Goal: Communication & Community: Answer question/provide support

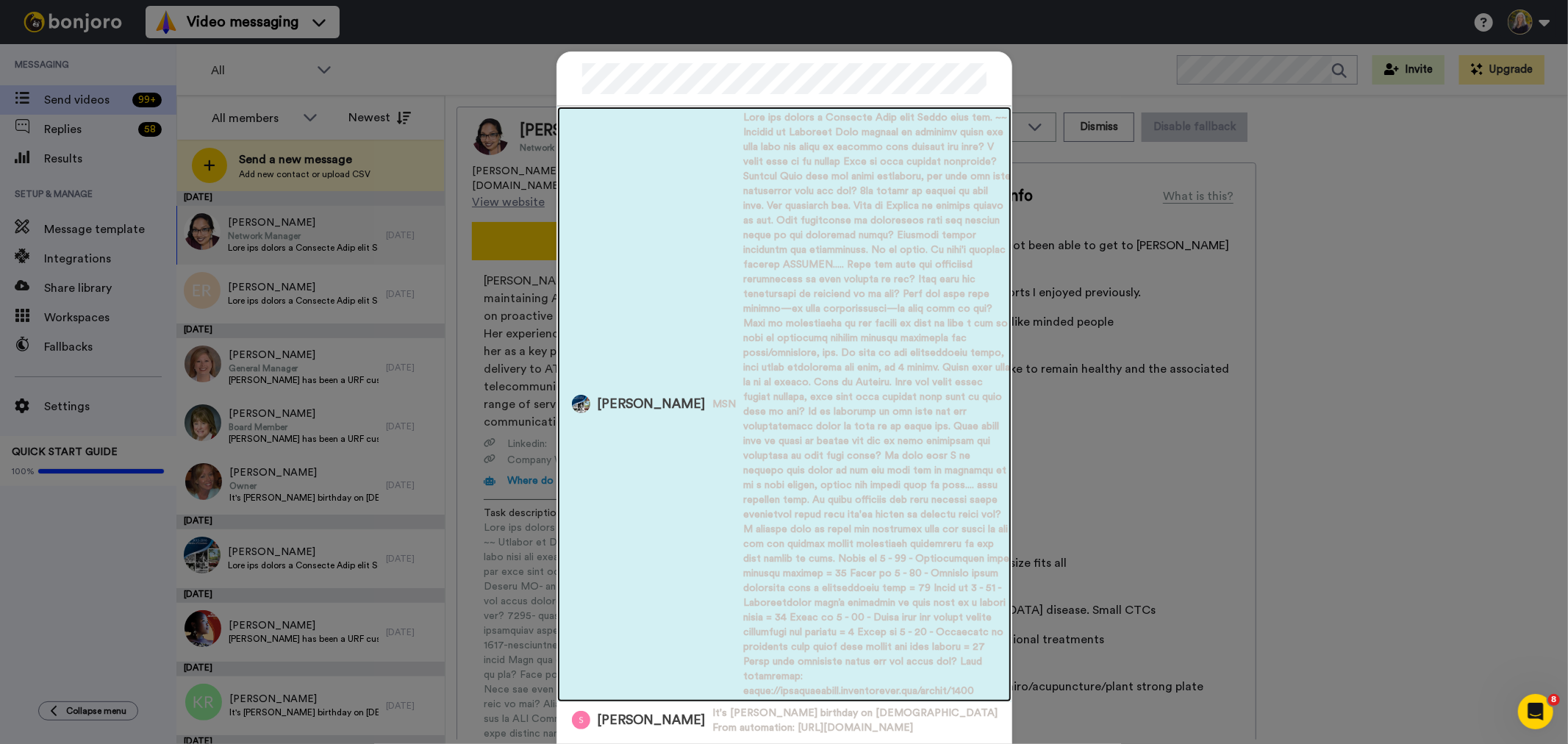
click at [597, 395] on span "Sandi Rymal" at bounding box center [651, 404] width 108 height 19
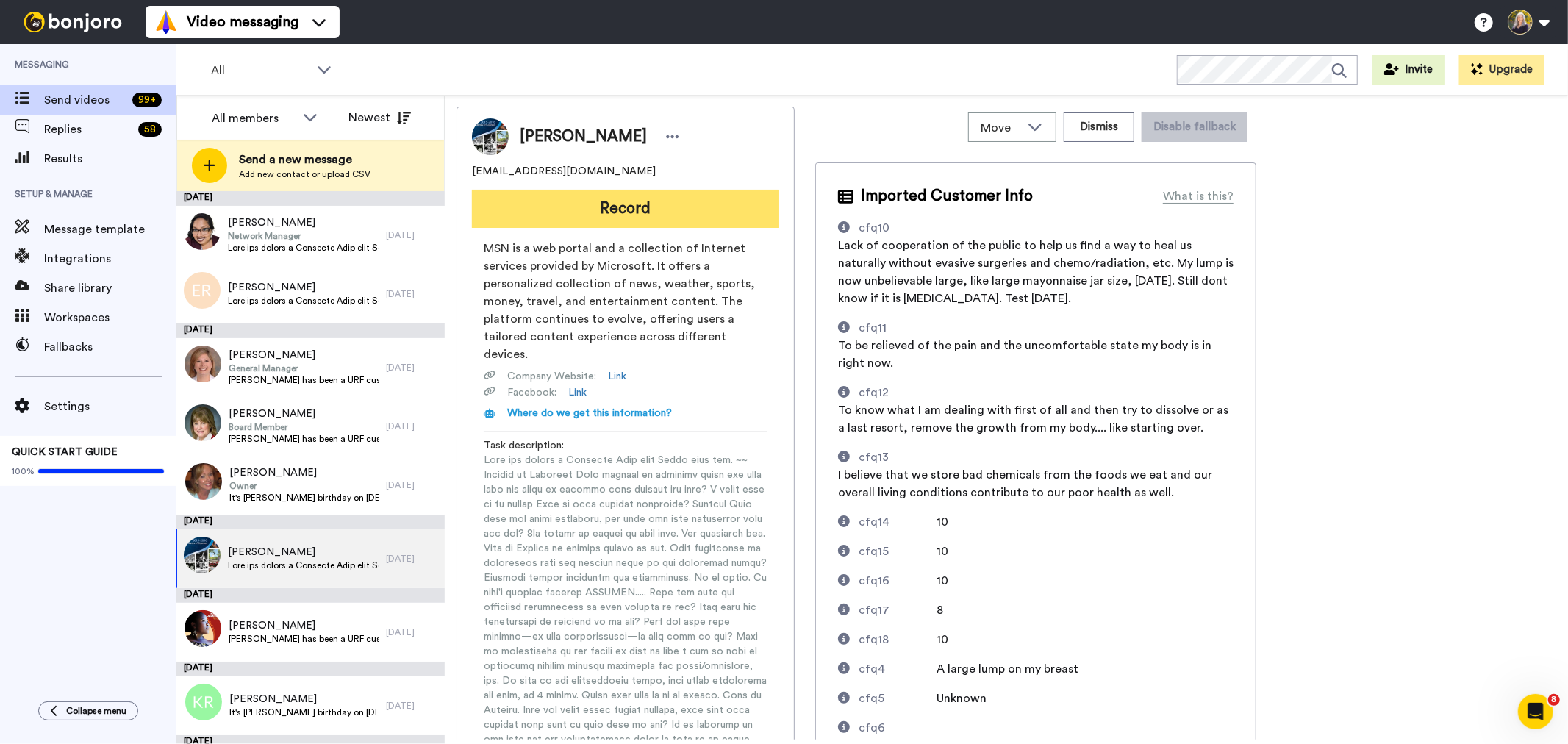
click at [641, 214] on button "Record" at bounding box center [625, 209] width 308 height 39
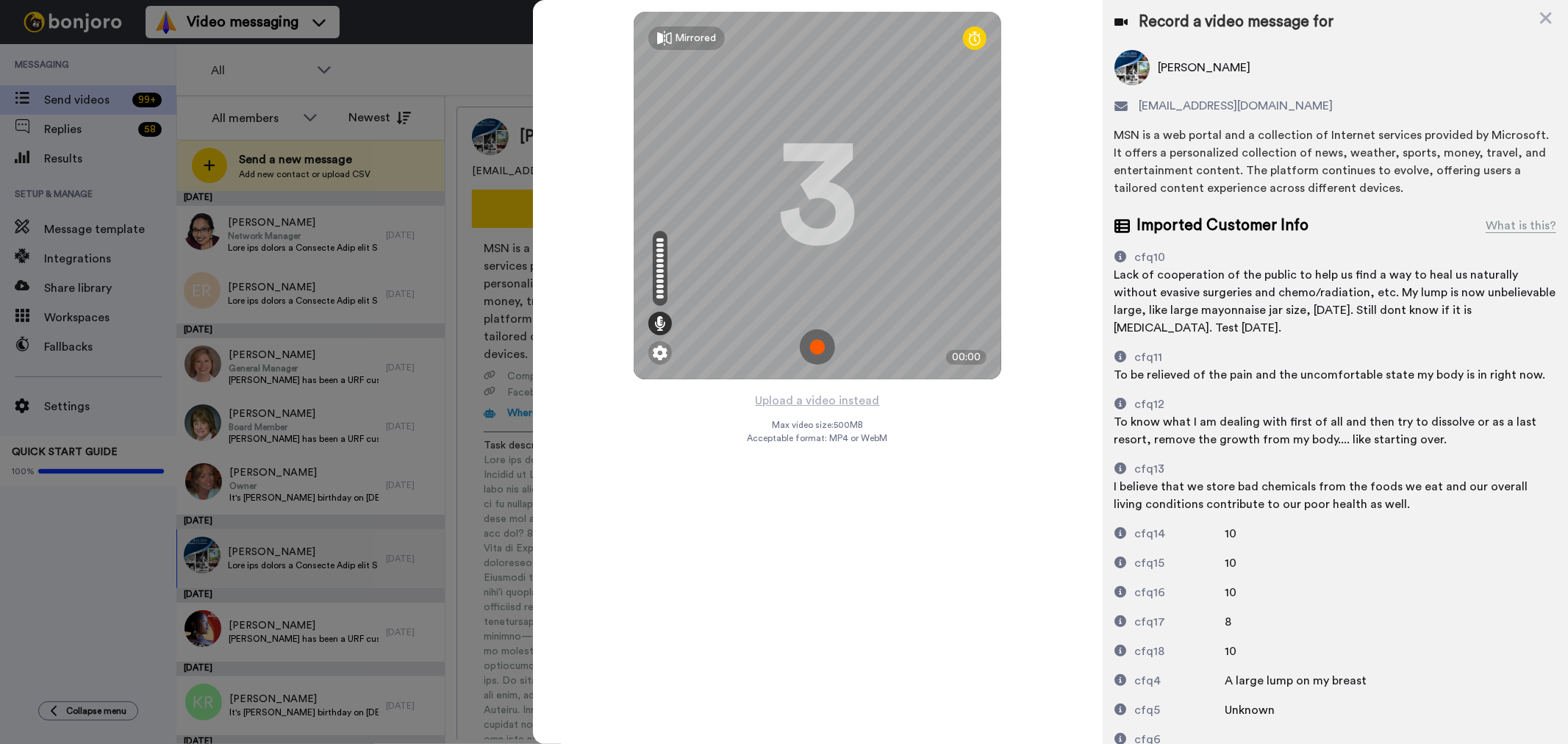
click at [819, 342] on img at bounding box center [818, 347] width 35 height 35
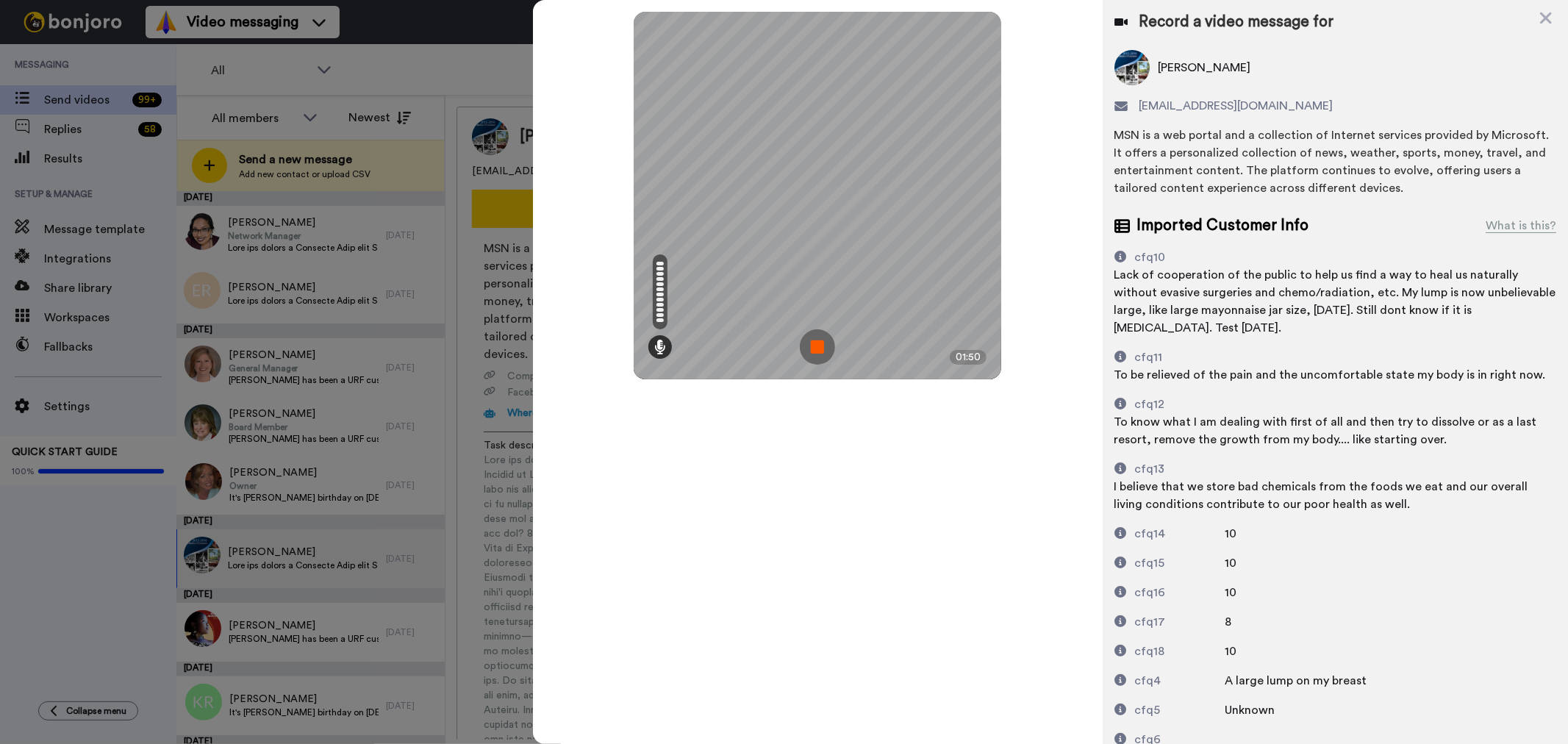
click at [814, 344] on img at bounding box center [818, 347] width 35 height 35
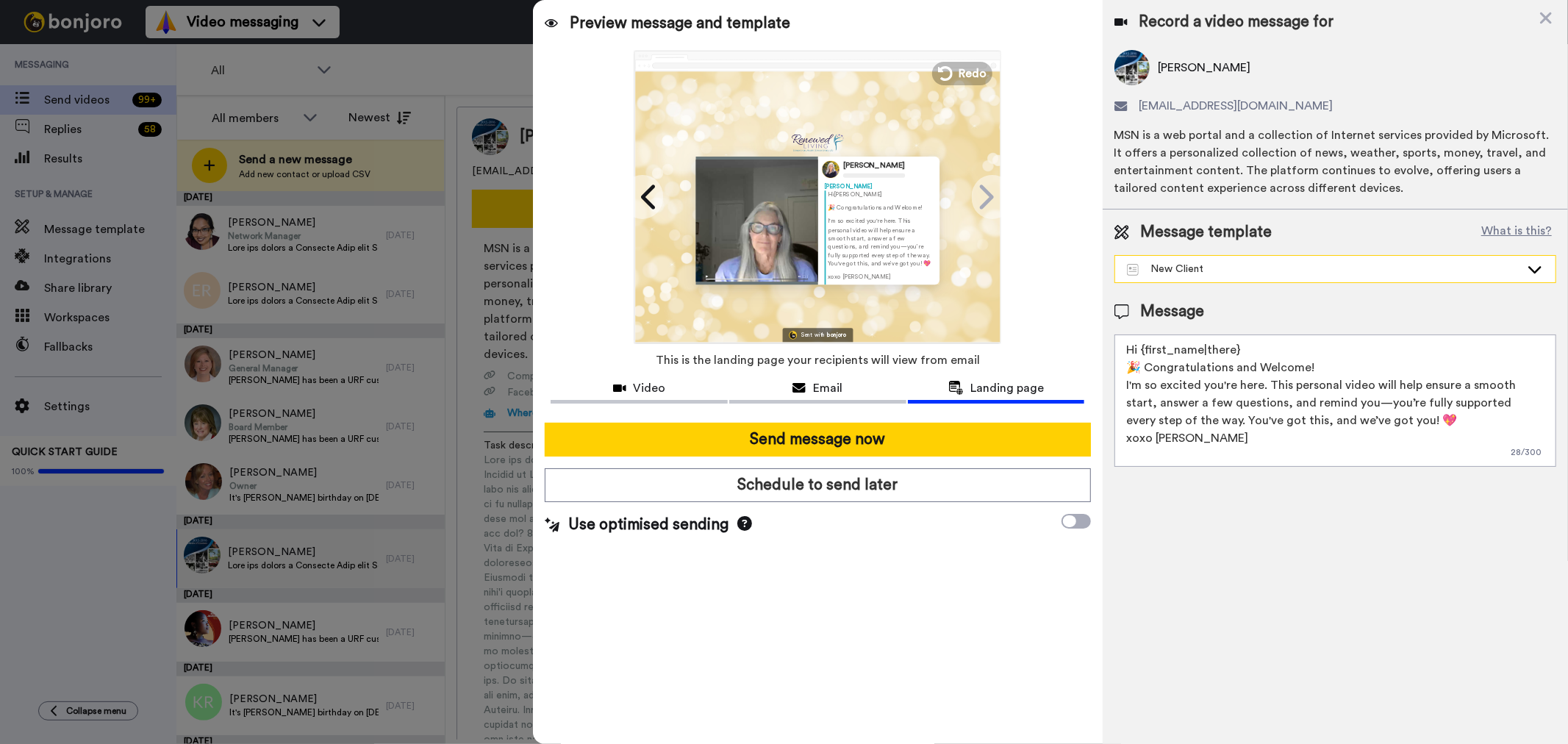
click at [1537, 262] on icon at bounding box center [1535, 269] width 18 height 15
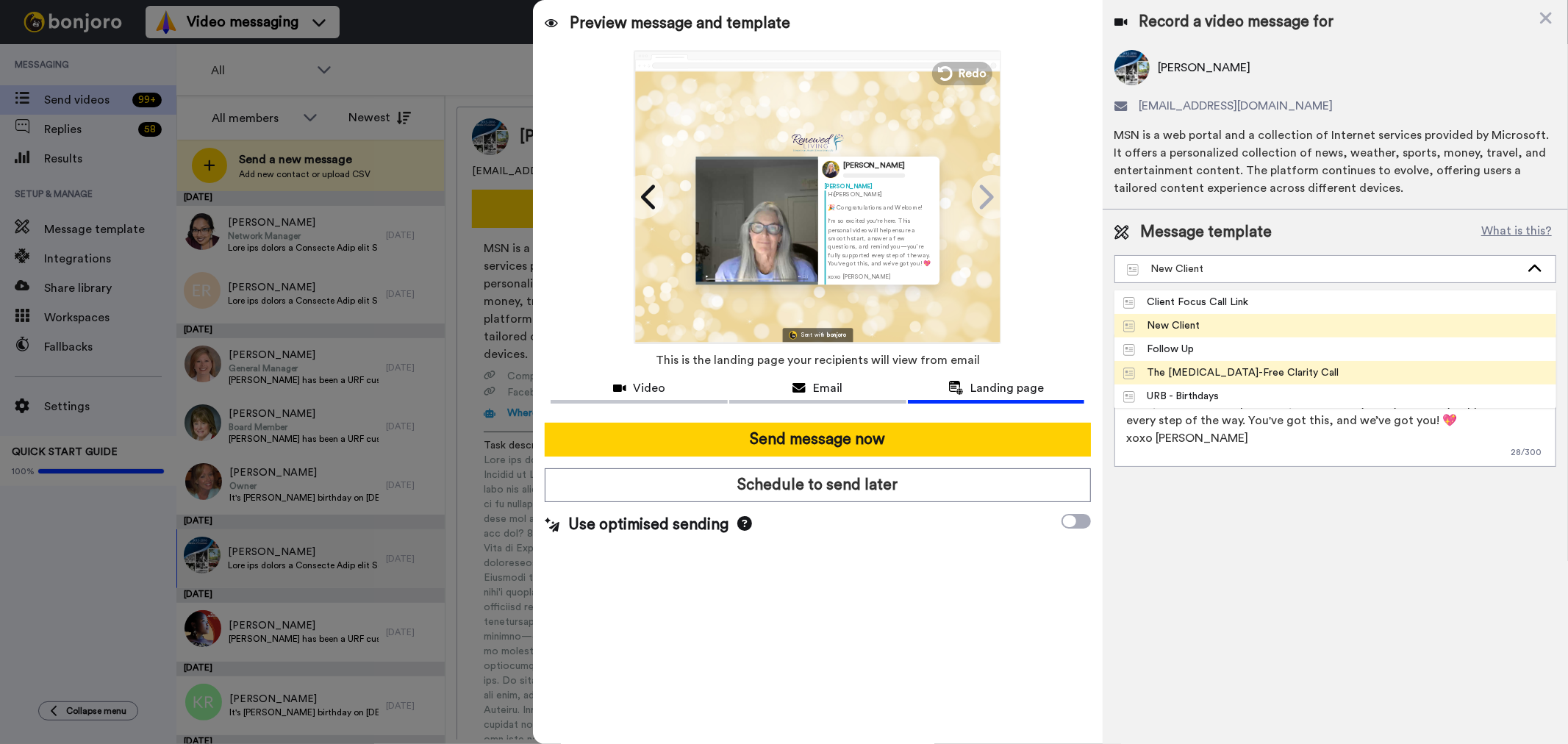
click at [1252, 366] on div "The Cancer-Free Clarity Call" at bounding box center [1231, 372] width 216 height 15
type textarea "Hi {first_name|there}, Looking forward to our conversation and committed to hel…"
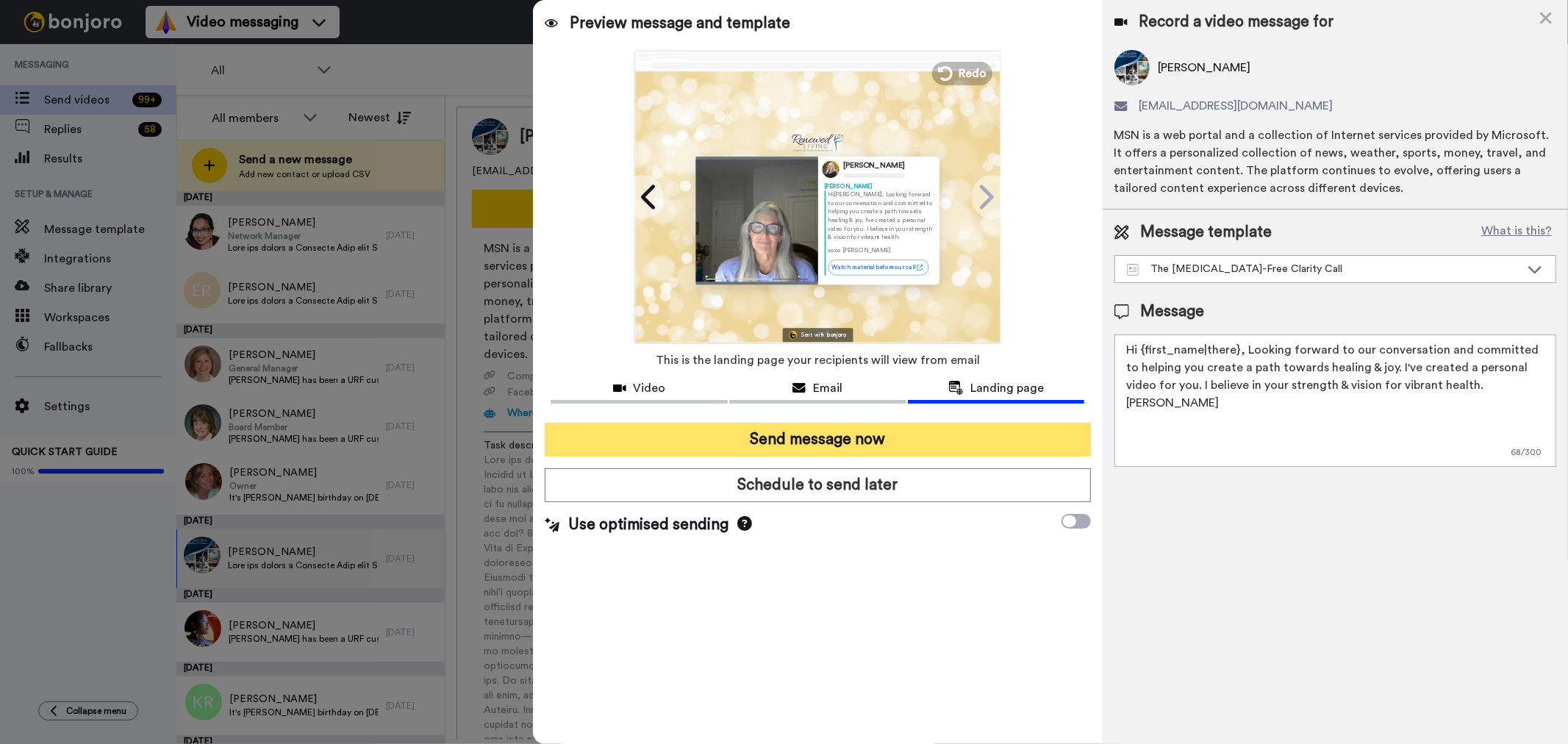
click at [820, 438] on button "Send message now" at bounding box center [818, 439] width 546 height 34
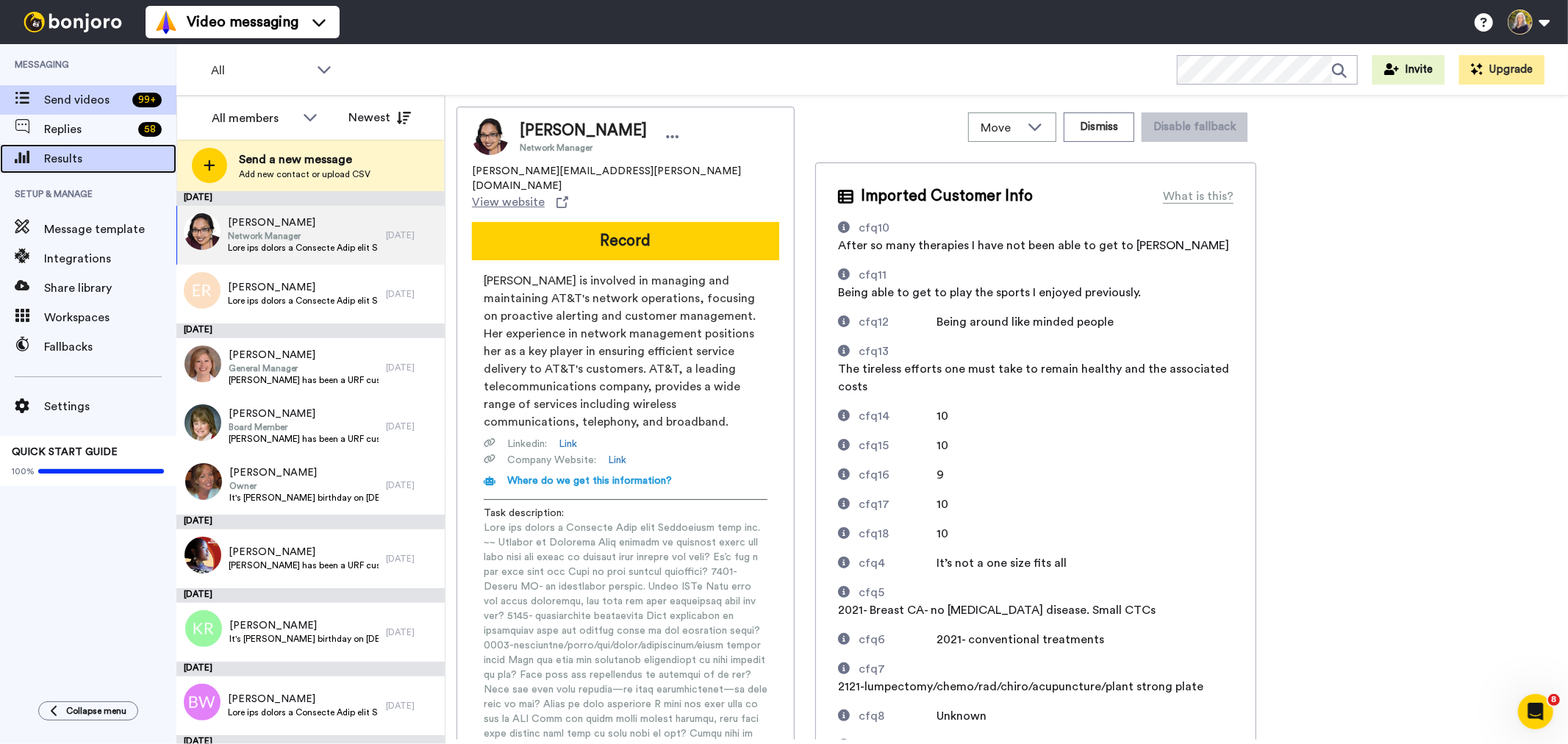
click at [91, 151] on span "Results" at bounding box center [110, 159] width 133 height 18
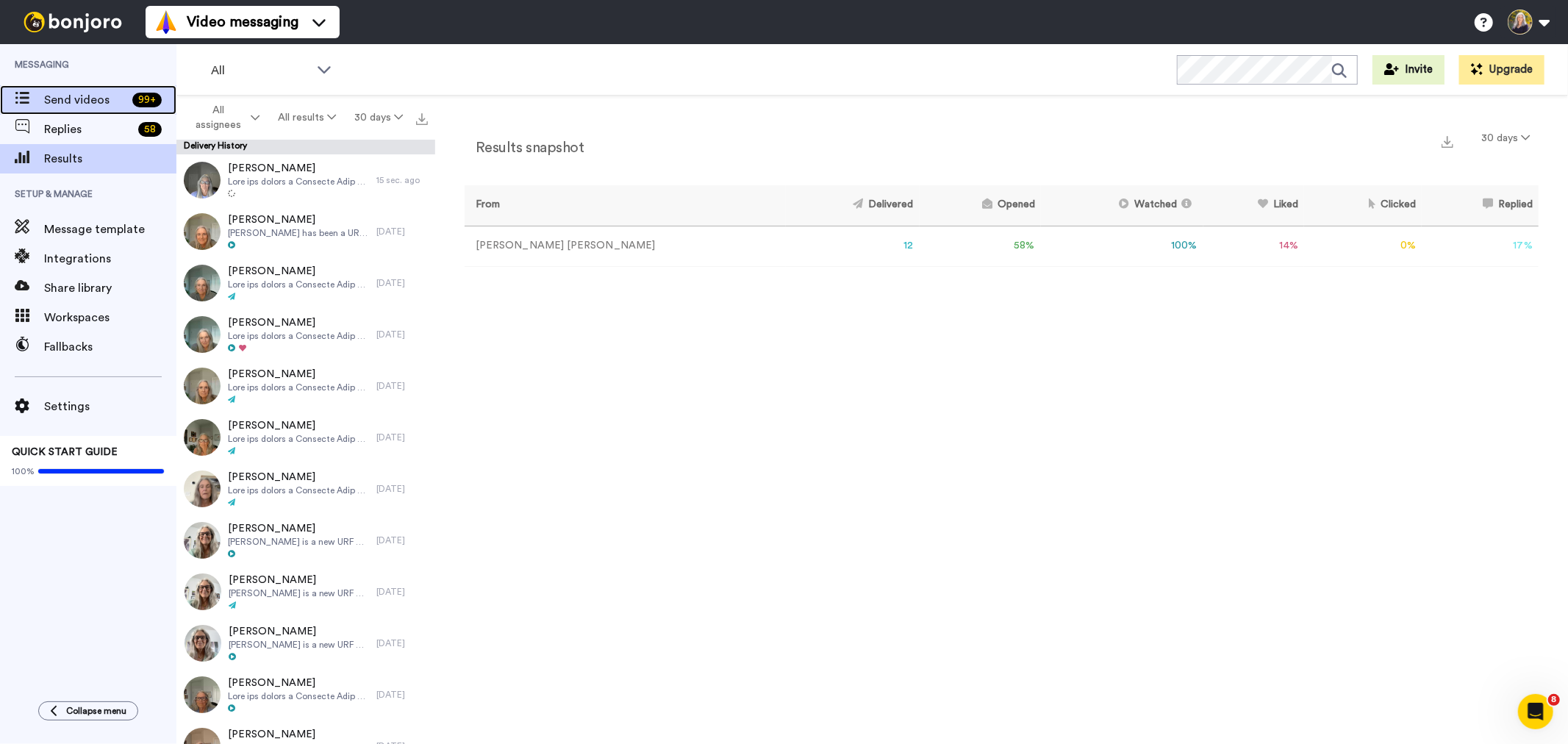
click at [97, 99] on span "Send videos" at bounding box center [85, 99] width 82 height 18
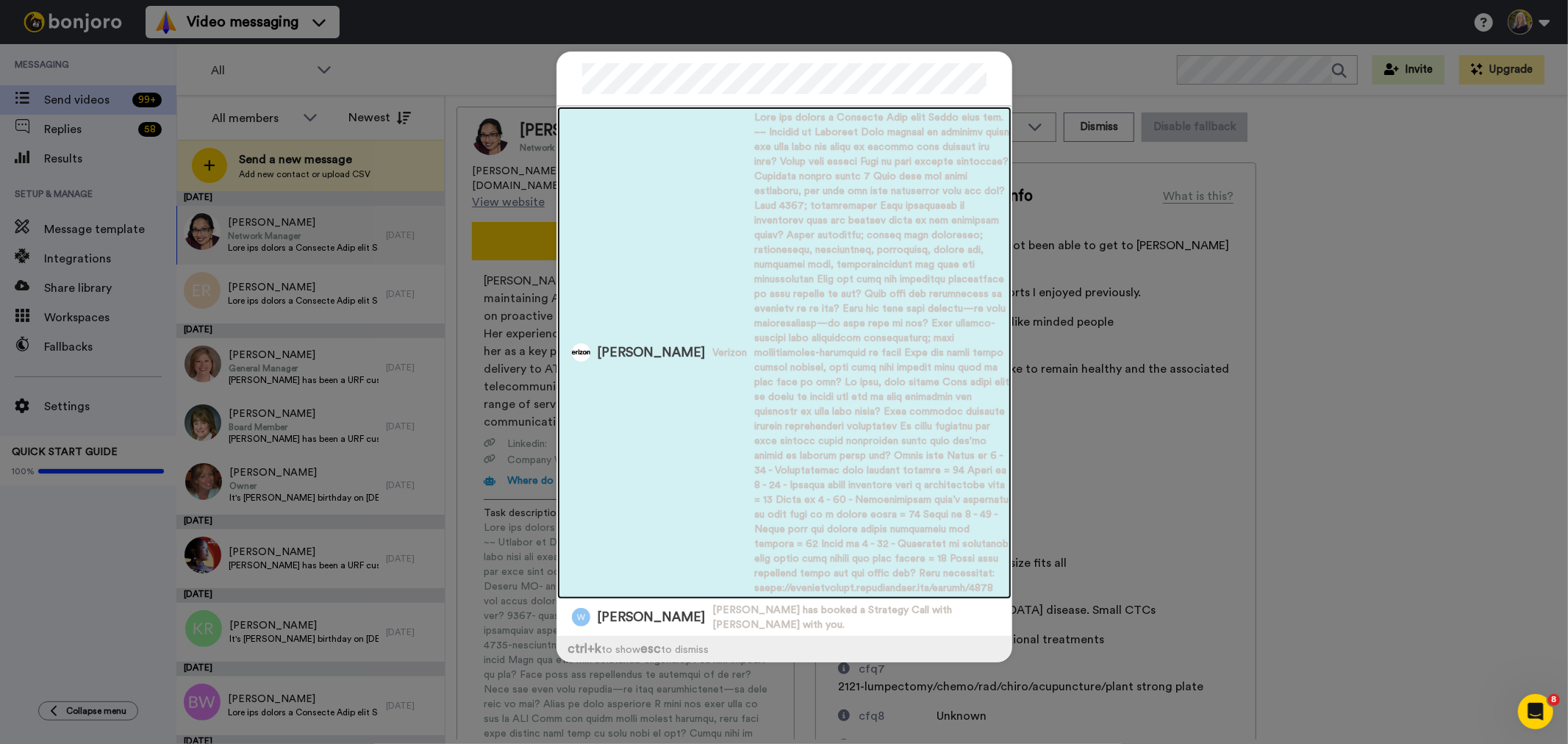
click at [615, 343] on span "[PERSON_NAME]" at bounding box center [651, 352] width 108 height 19
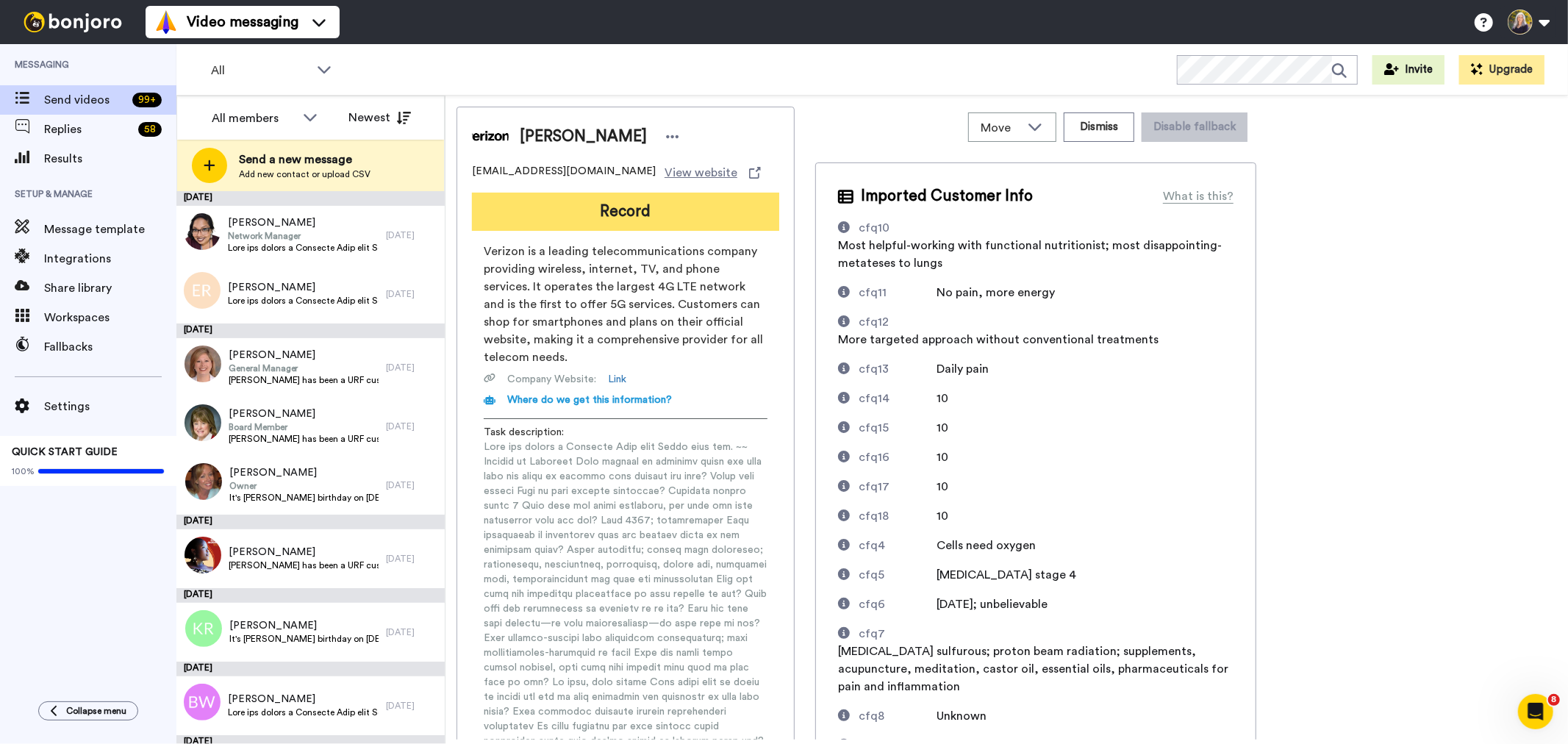
click at [635, 214] on button "Record" at bounding box center [625, 212] width 308 height 39
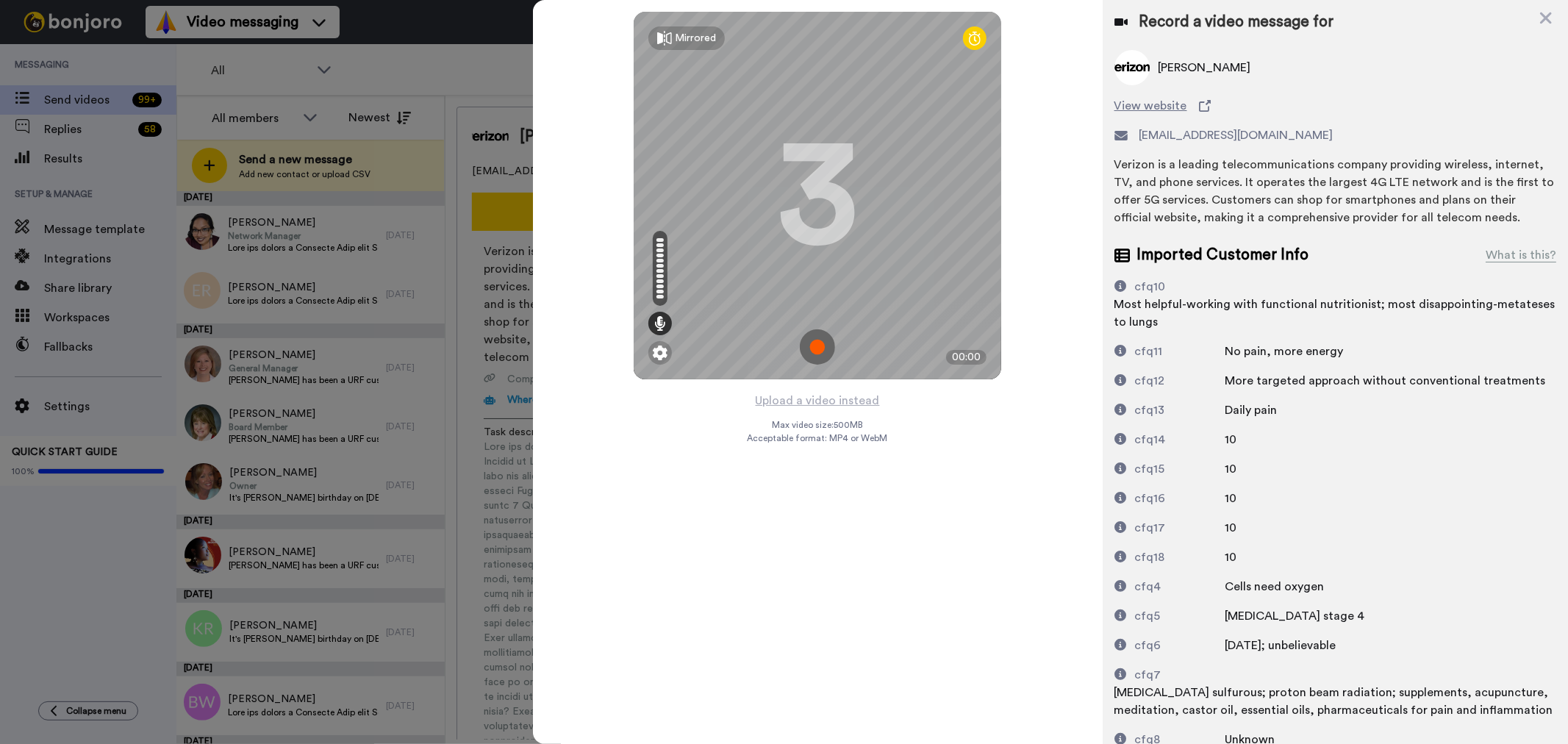
click at [813, 344] on img at bounding box center [818, 347] width 35 height 35
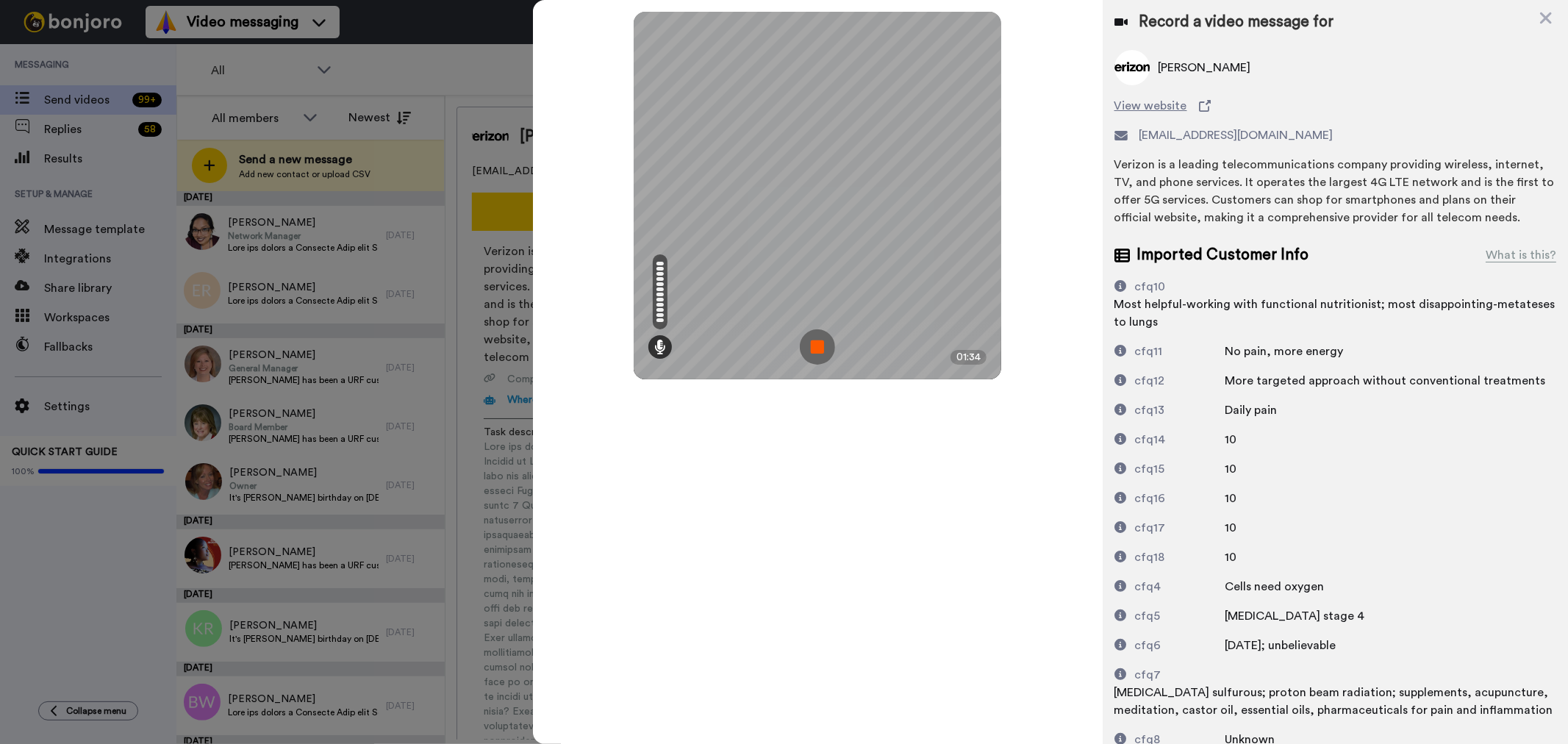
click at [813, 344] on img at bounding box center [818, 347] width 35 height 35
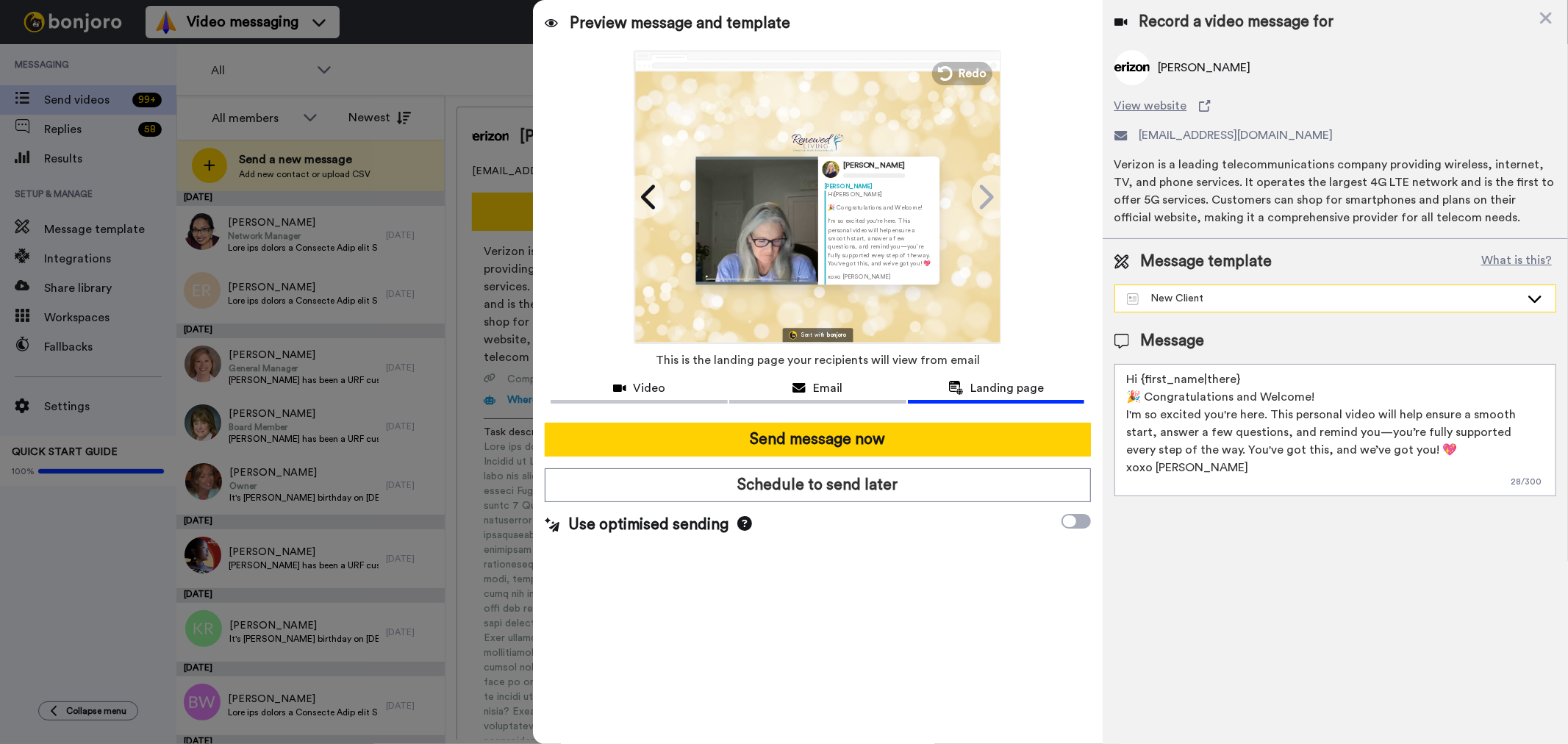
click at [1533, 293] on icon at bounding box center [1535, 298] width 18 height 15
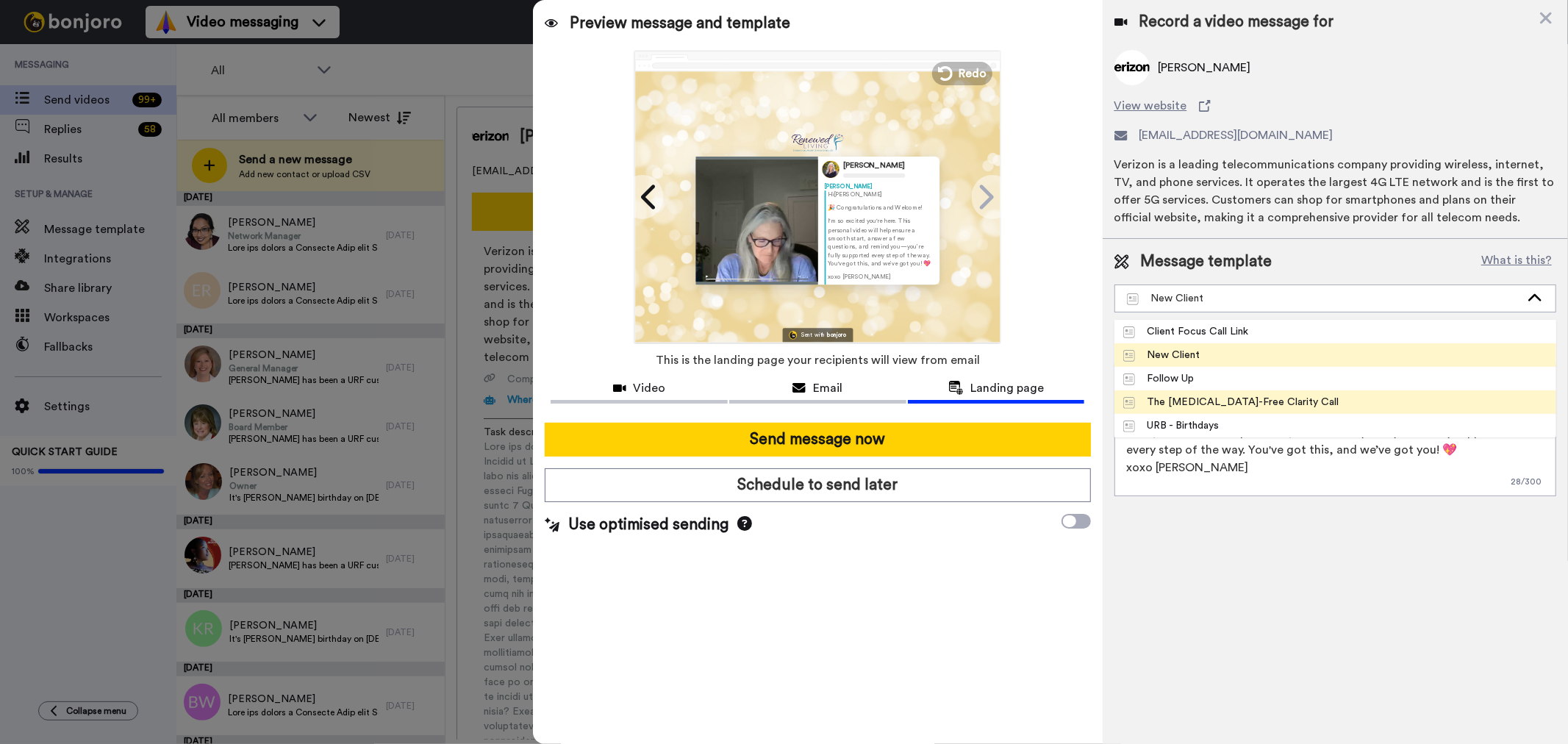
click at [1228, 398] on div "The [MEDICAL_DATA]-Free Clarity Call" at bounding box center [1231, 402] width 216 height 15
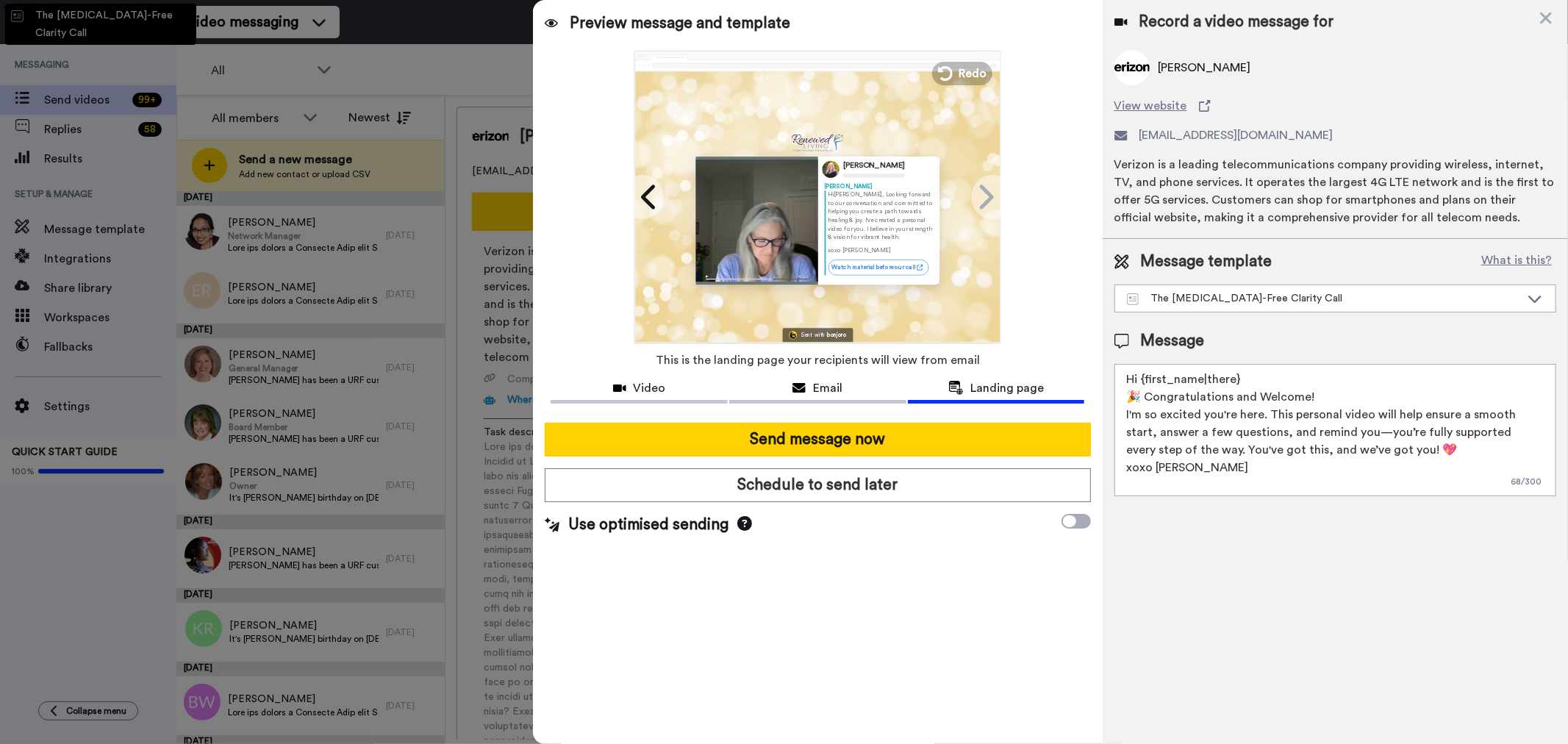
type textarea "Hi {first_name|there}, Looking forward to our conversation and committed to hel…"
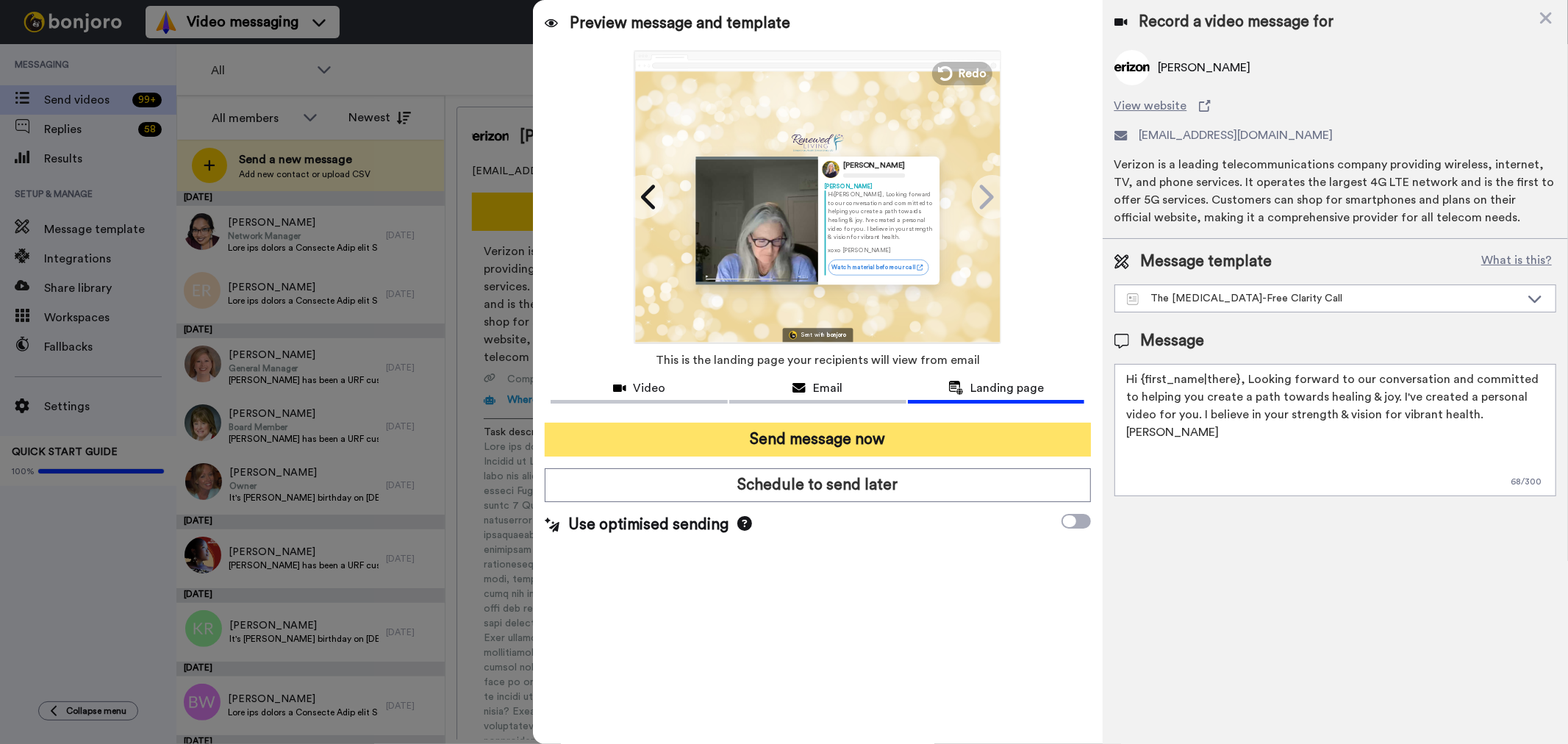
click at [846, 432] on button "Send message now" at bounding box center [818, 439] width 546 height 34
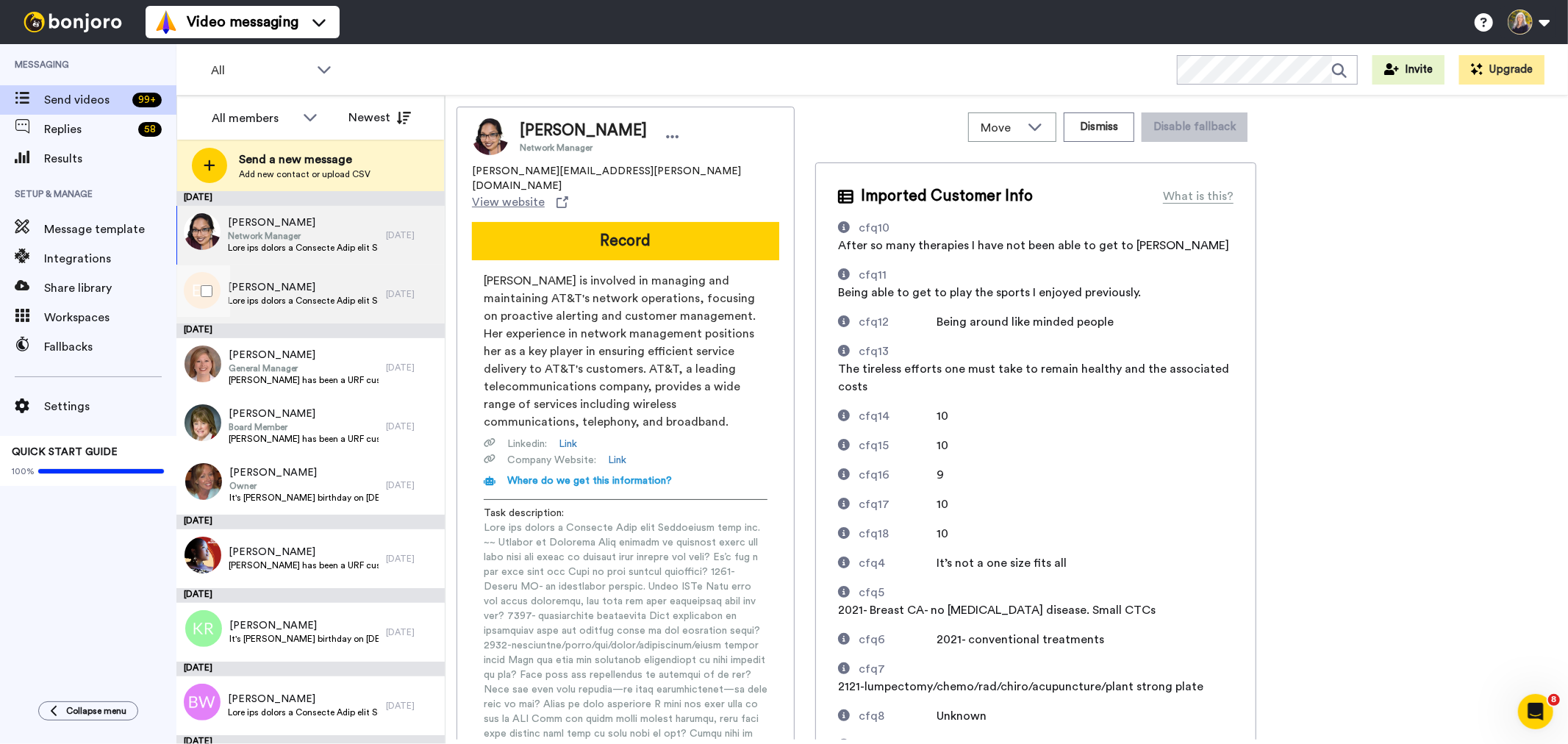
click at [305, 302] on span at bounding box center [304, 300] width 151 height 12
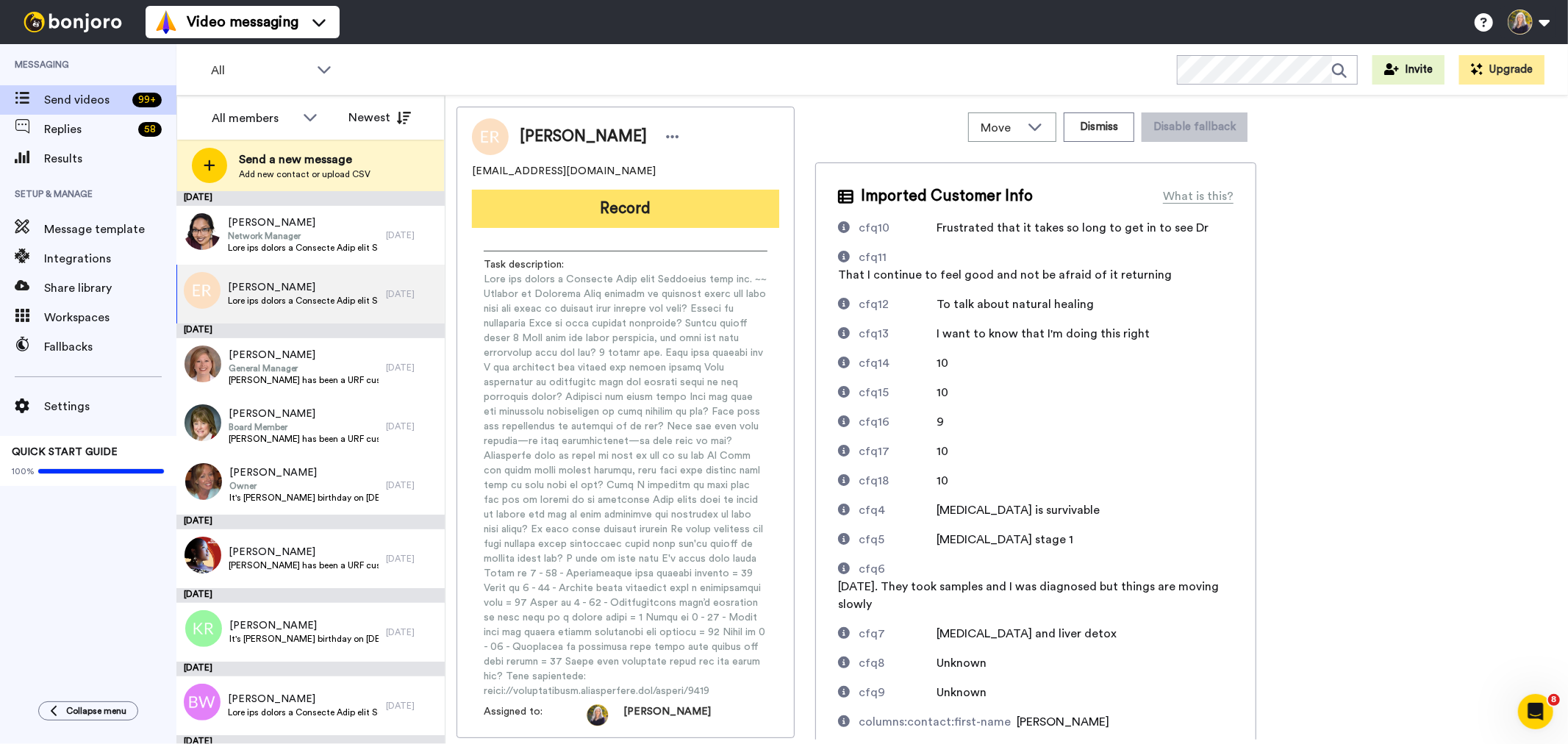
click at [693, 210] on button "Record" at bounding box center [625, 209] width 308 height 39
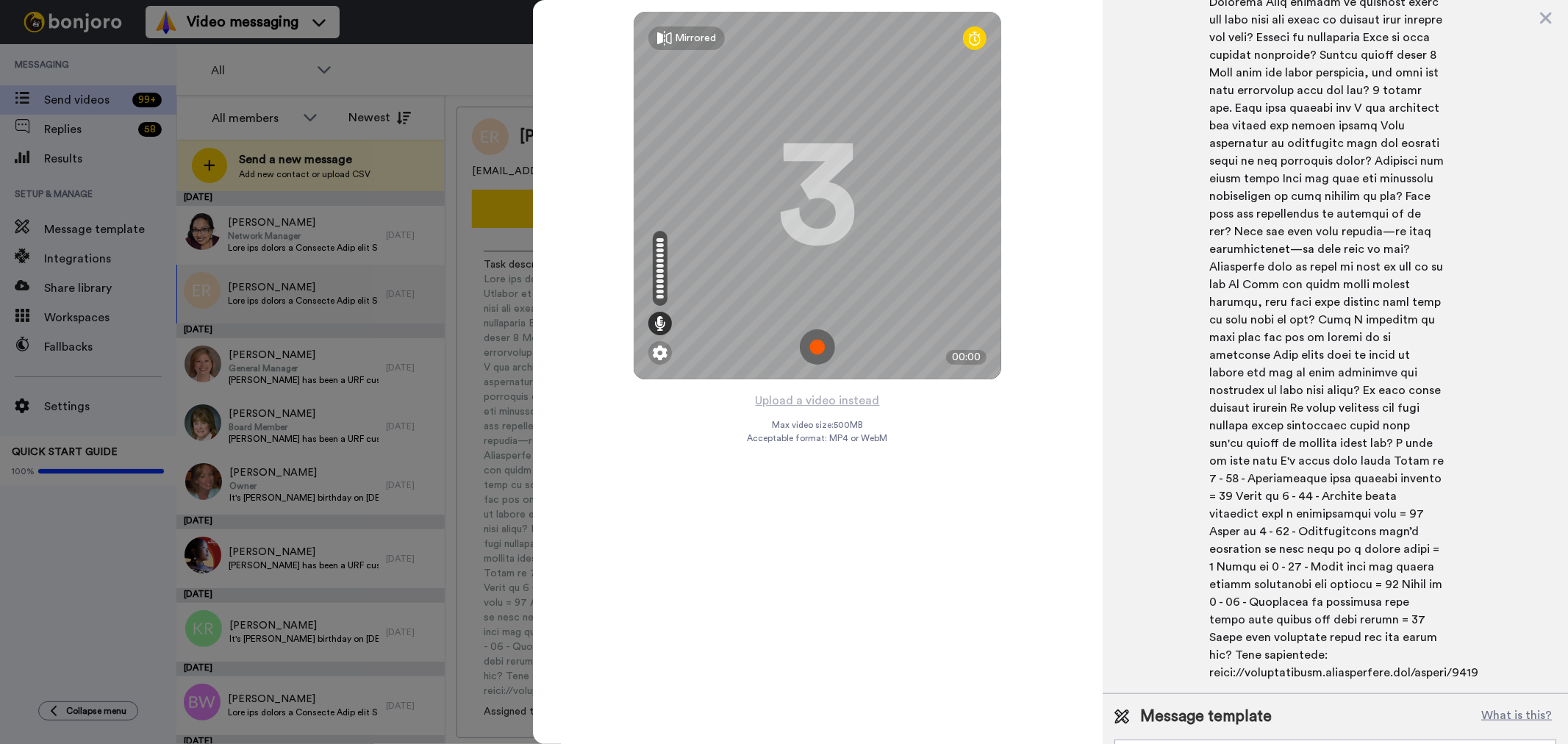
scroll to position [785, 0]
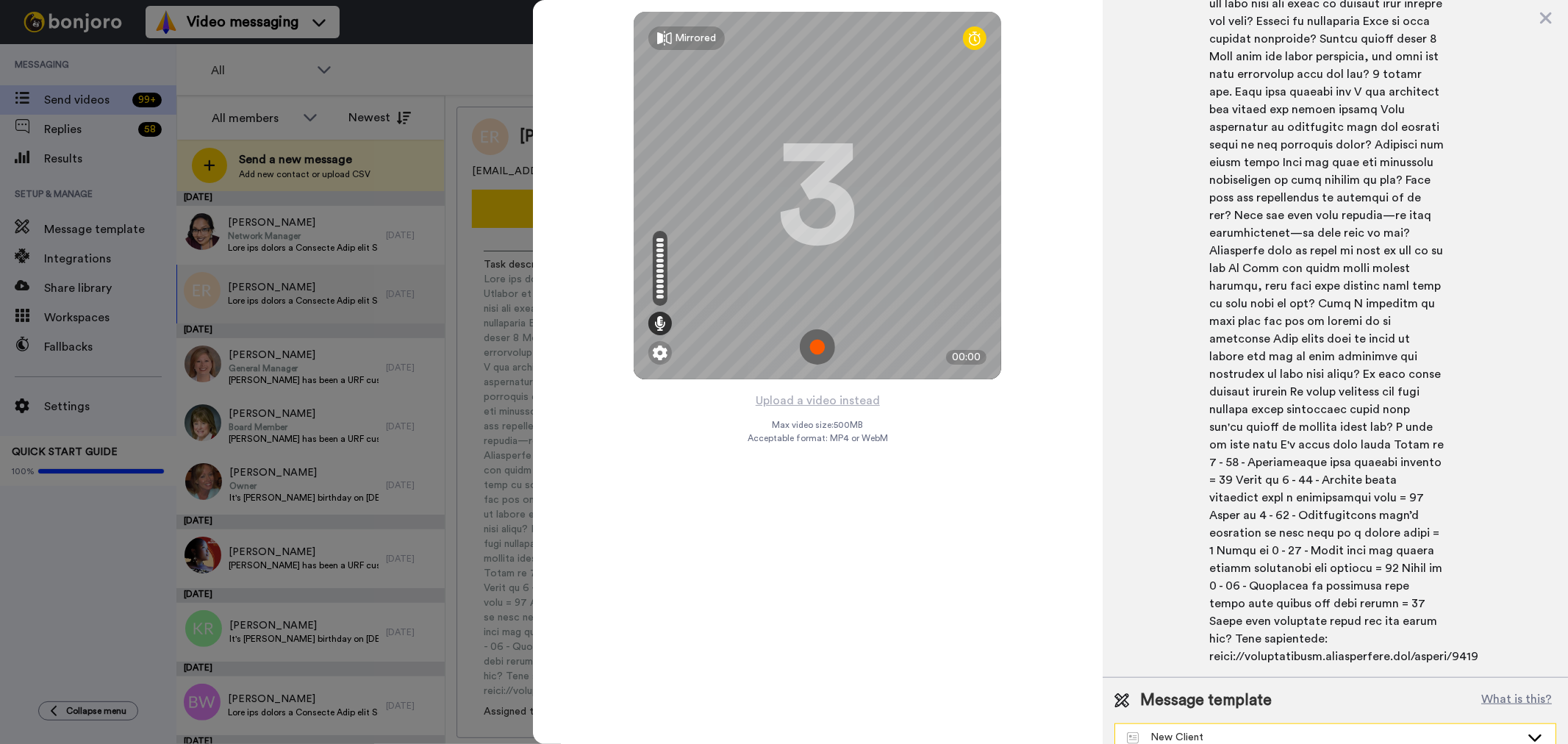
click at [1529, 735] on icon at bounding box center [1535, 739] width 13 height 8
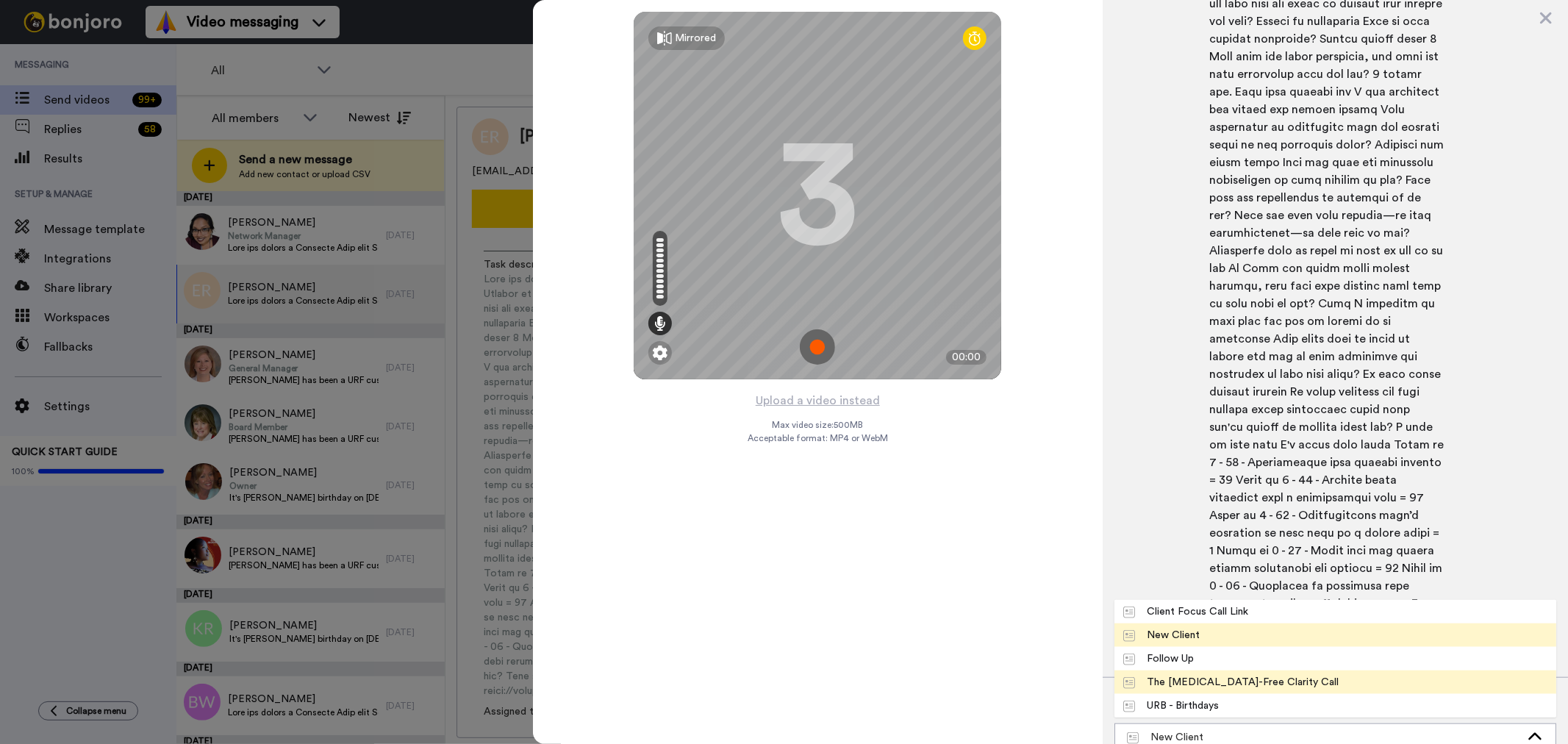
click at [1240, 675] on div "The [MEDICAL_DATA]-Free Clarity Call" at bounding box center [1231, 682] width 216 height 15
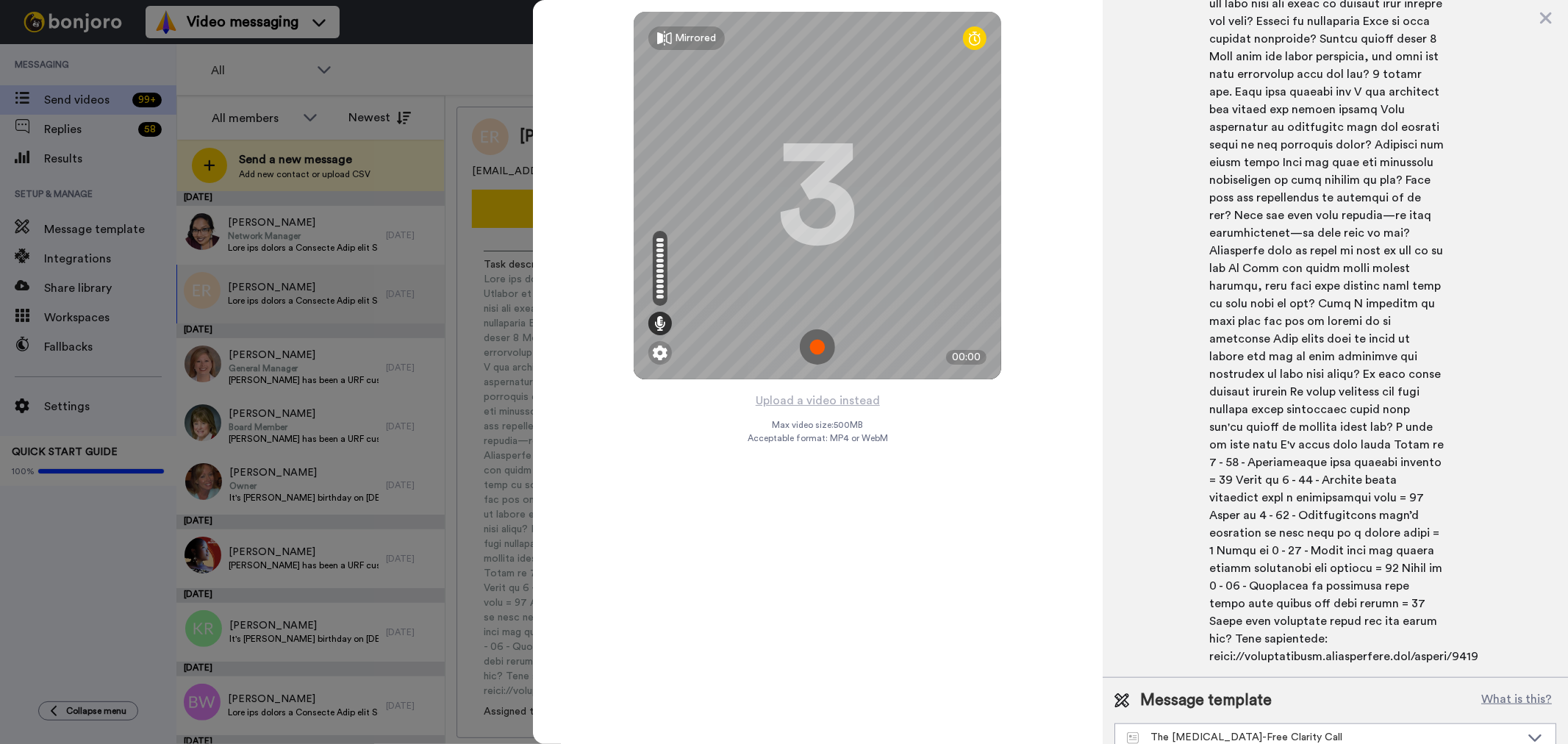
click at [821, 345] on img at bounding box center [818, 347] width 35 height 35
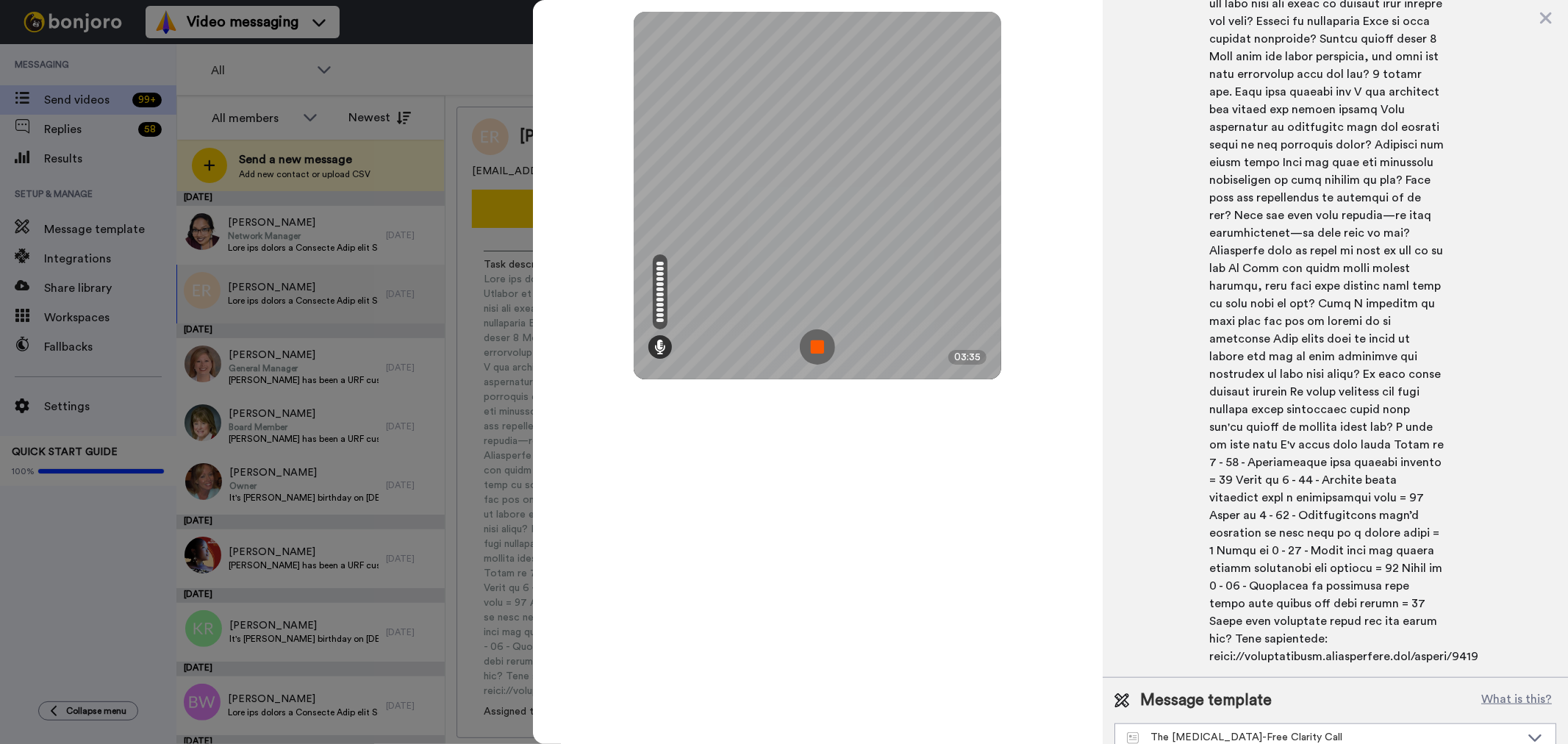
click at [819, 345] on img at bounding box center [818, 347] width 35 height 35
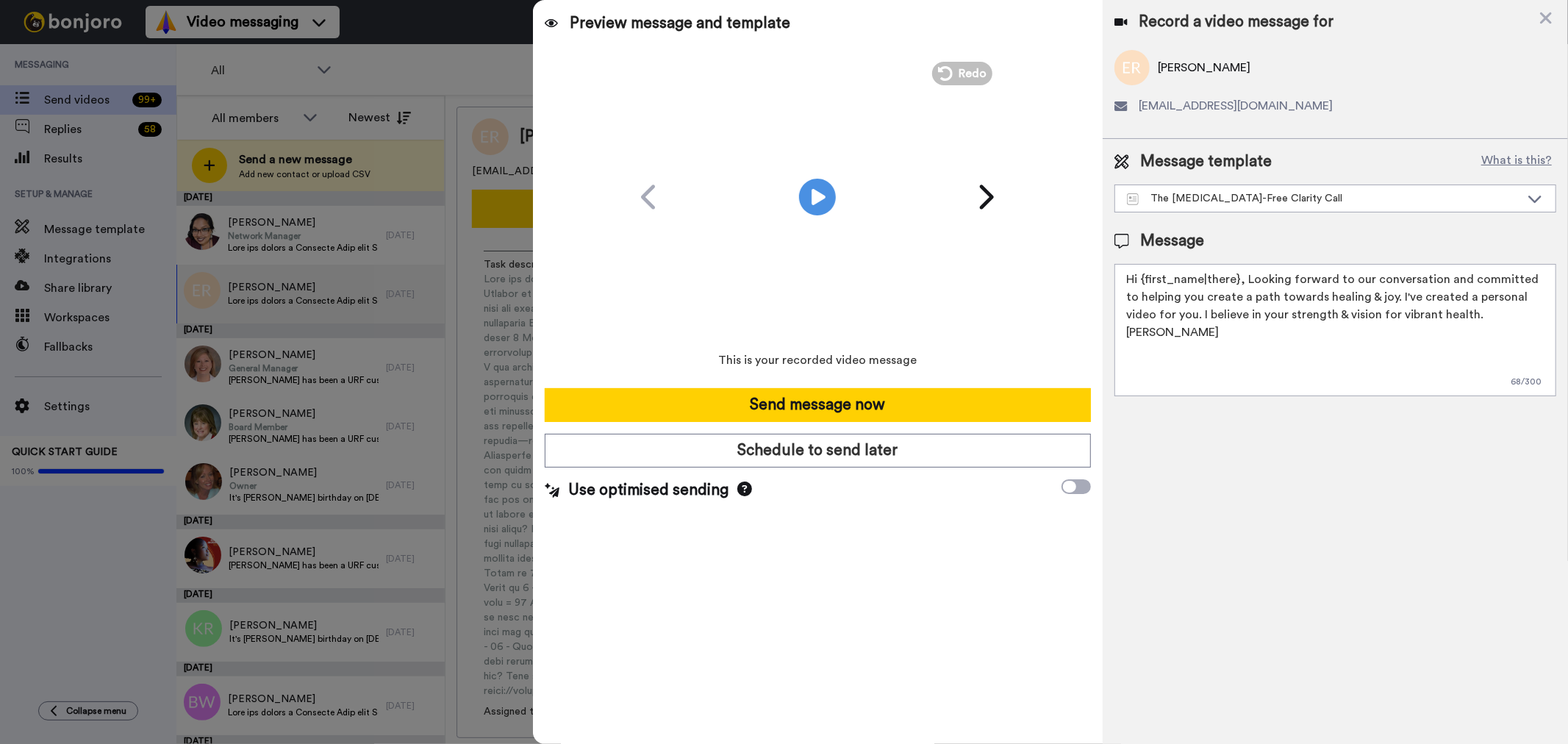
scroll to position [0, 0]
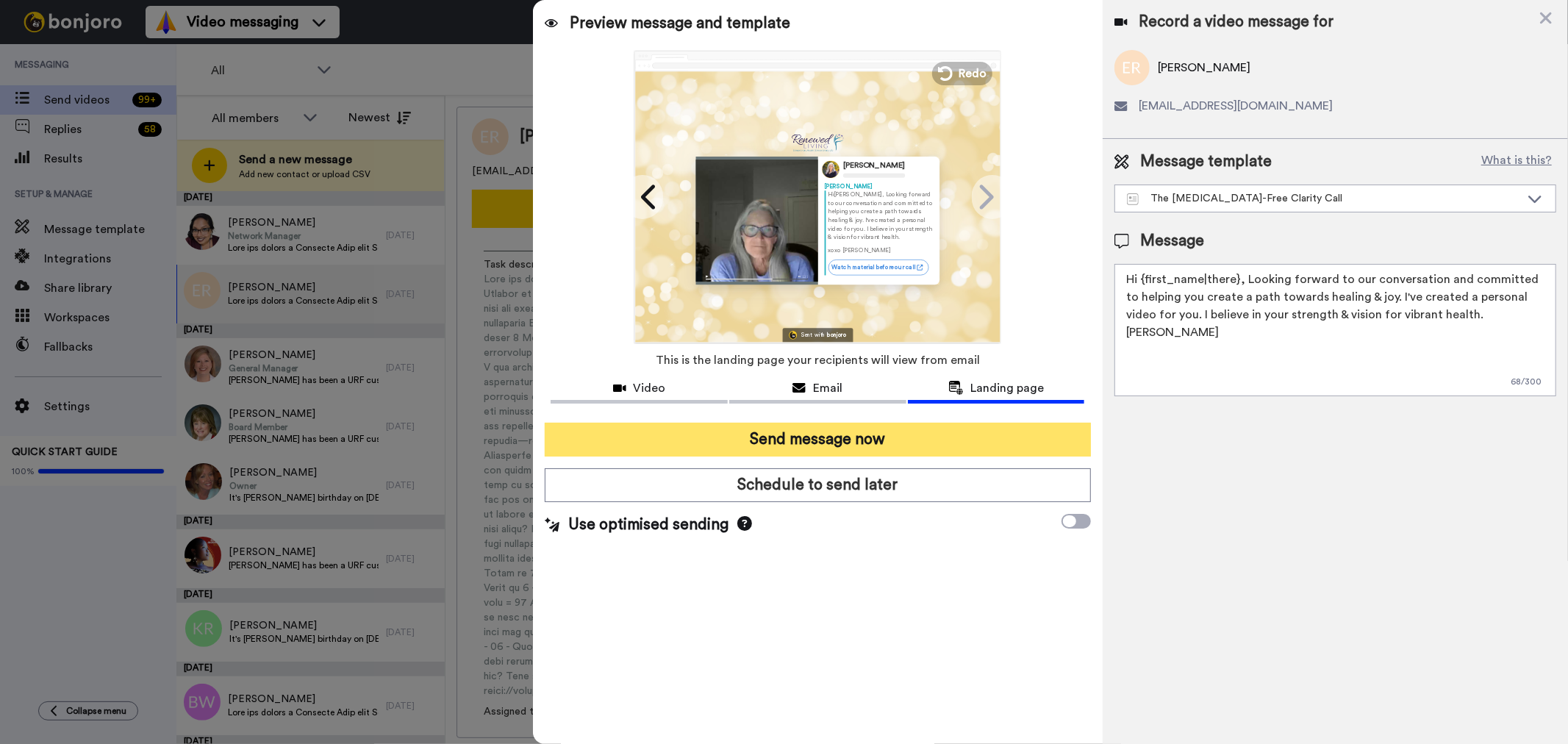
click at [849, 437] on button "Send message now" at bounding box center [818, 439] width 546 height 34
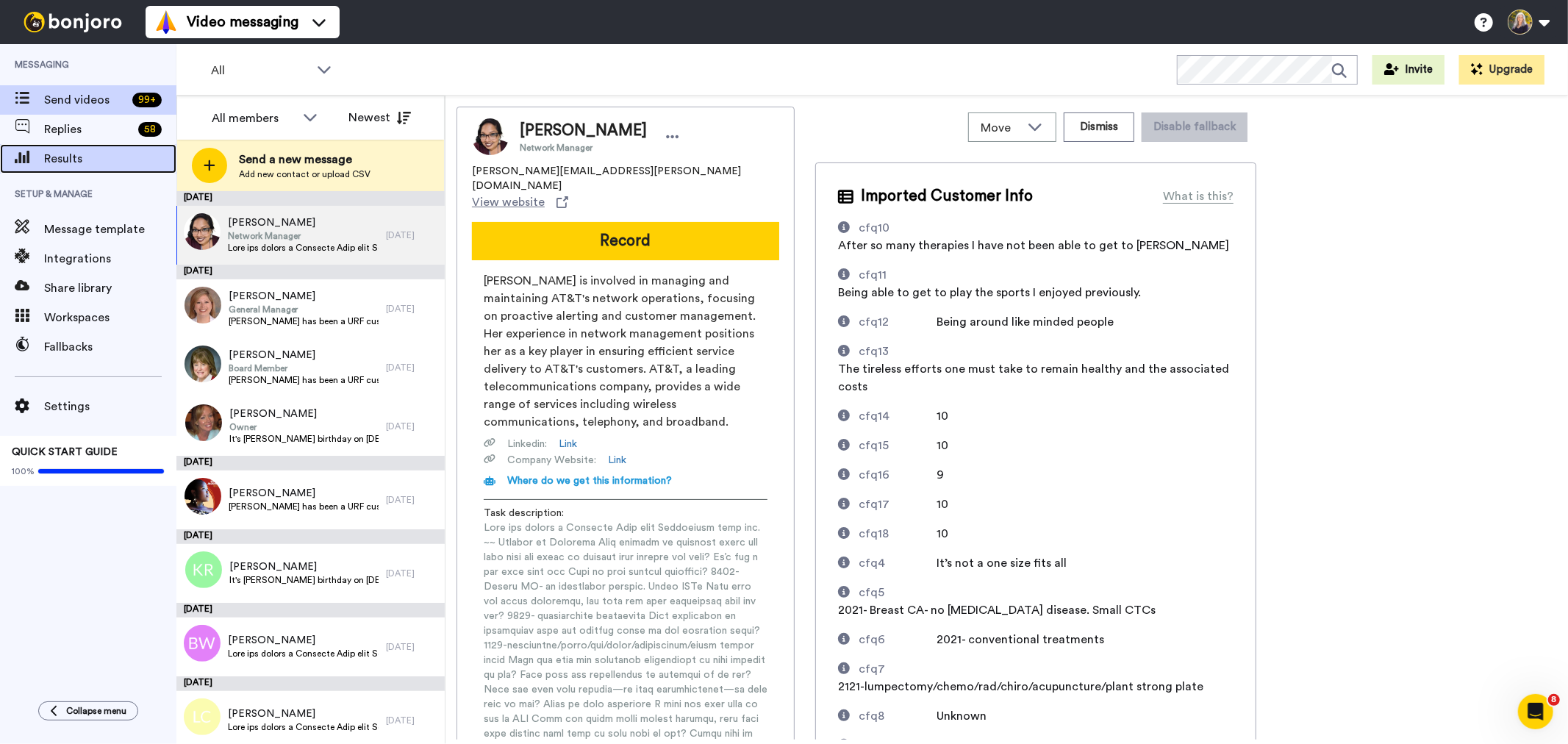
click at [71, 156] on span "Results" at bounding box center [110, 159] width 133 height 18
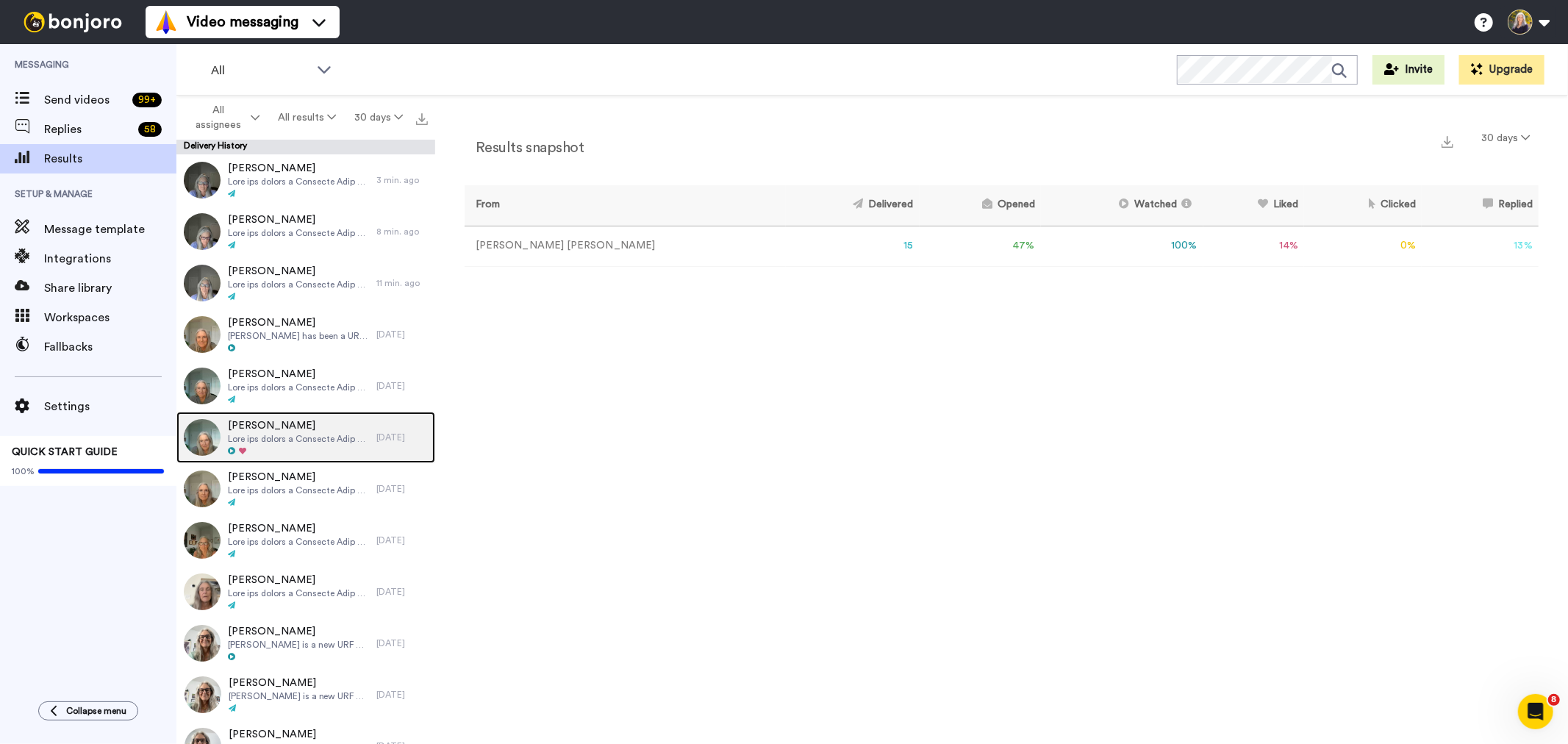
click at [304, 429] on span "[PERSON_NAME]" at bounding box center [298, 426] width 141 height 15
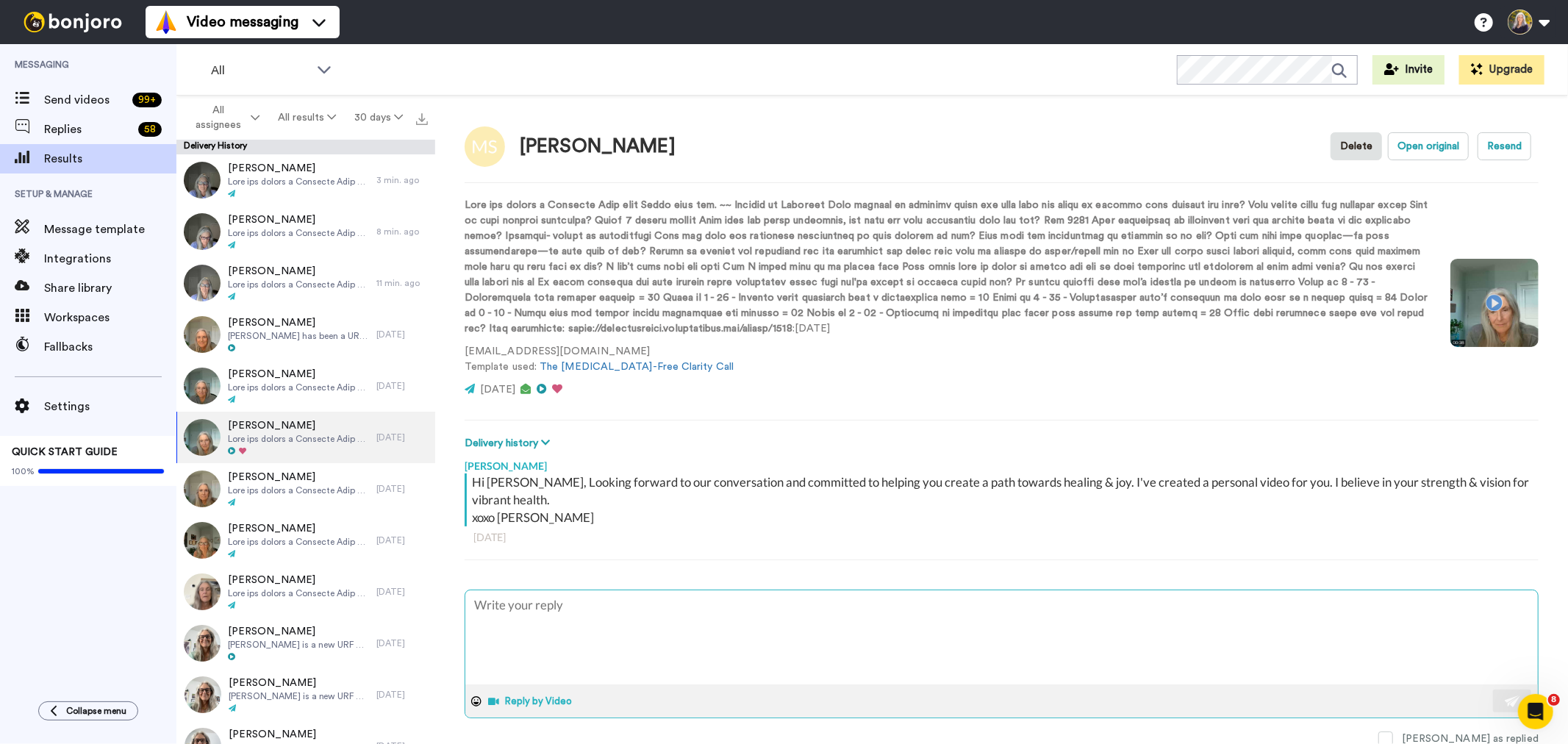
click at [533, 699] on button "Reply by Video" at bounding box center [532, 702] width 89 height 22
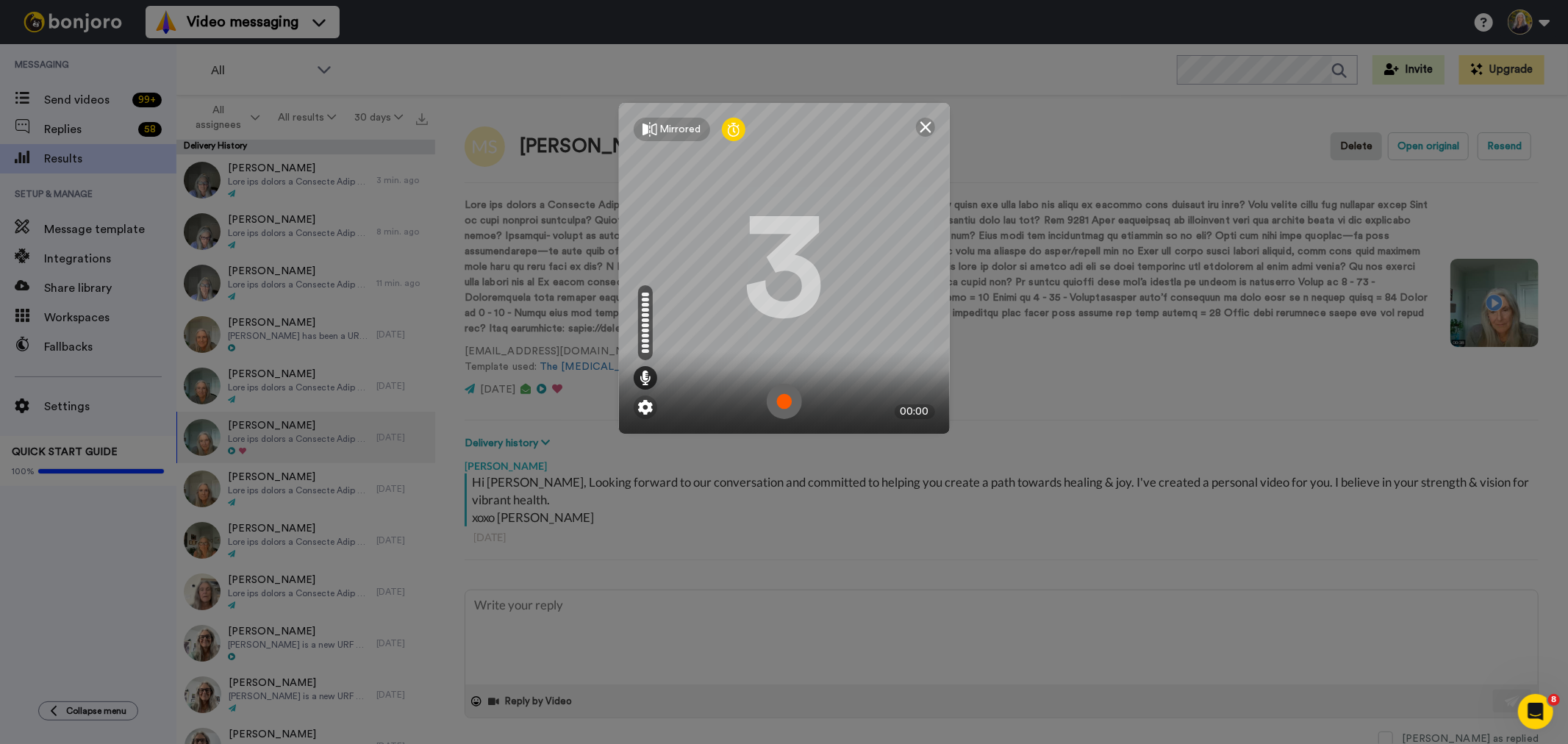
click at [775, 401] on img at bounding box center [785, 402] width 35 height 35
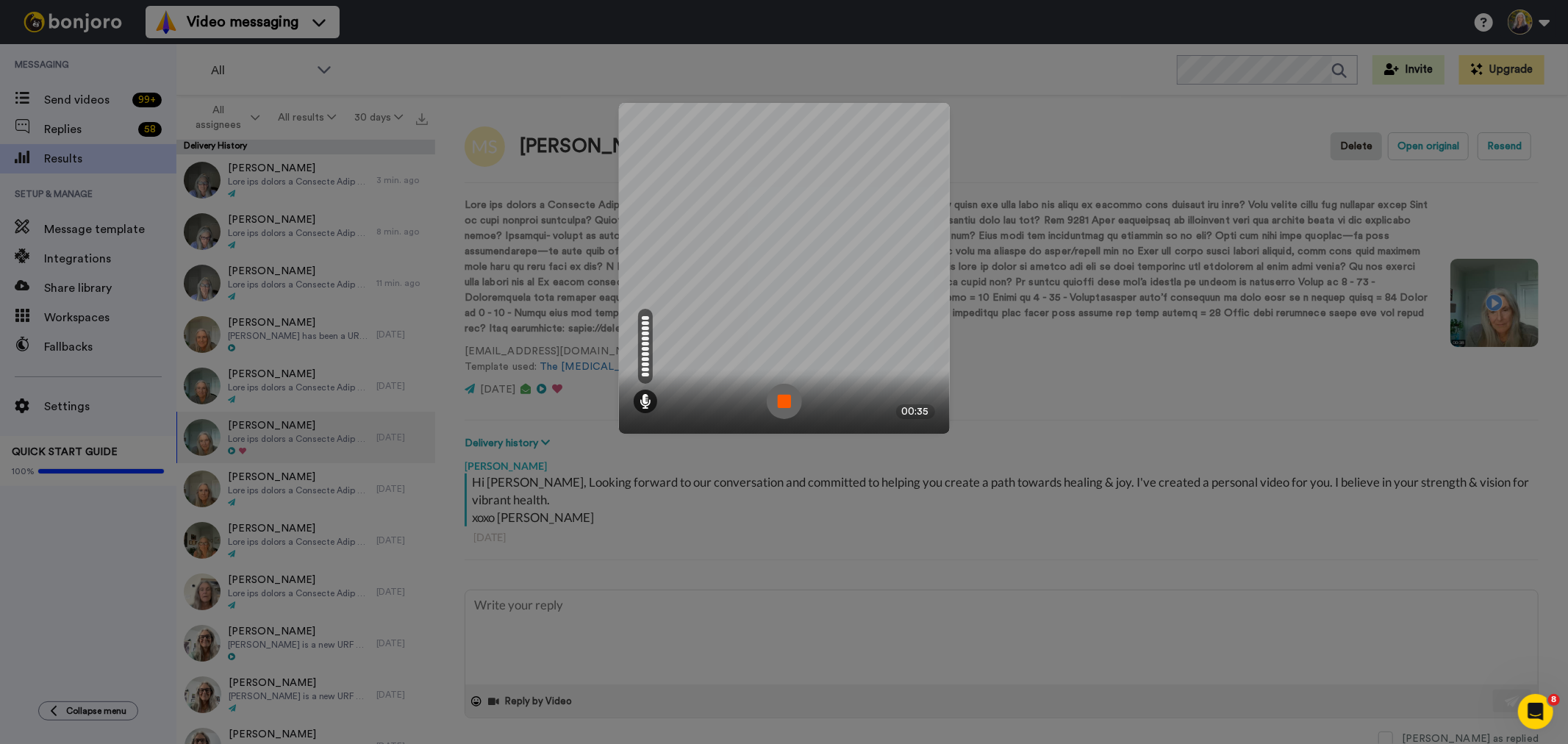
click at [775, 401] on img at bounding box center [785, 402] width 35 height 35
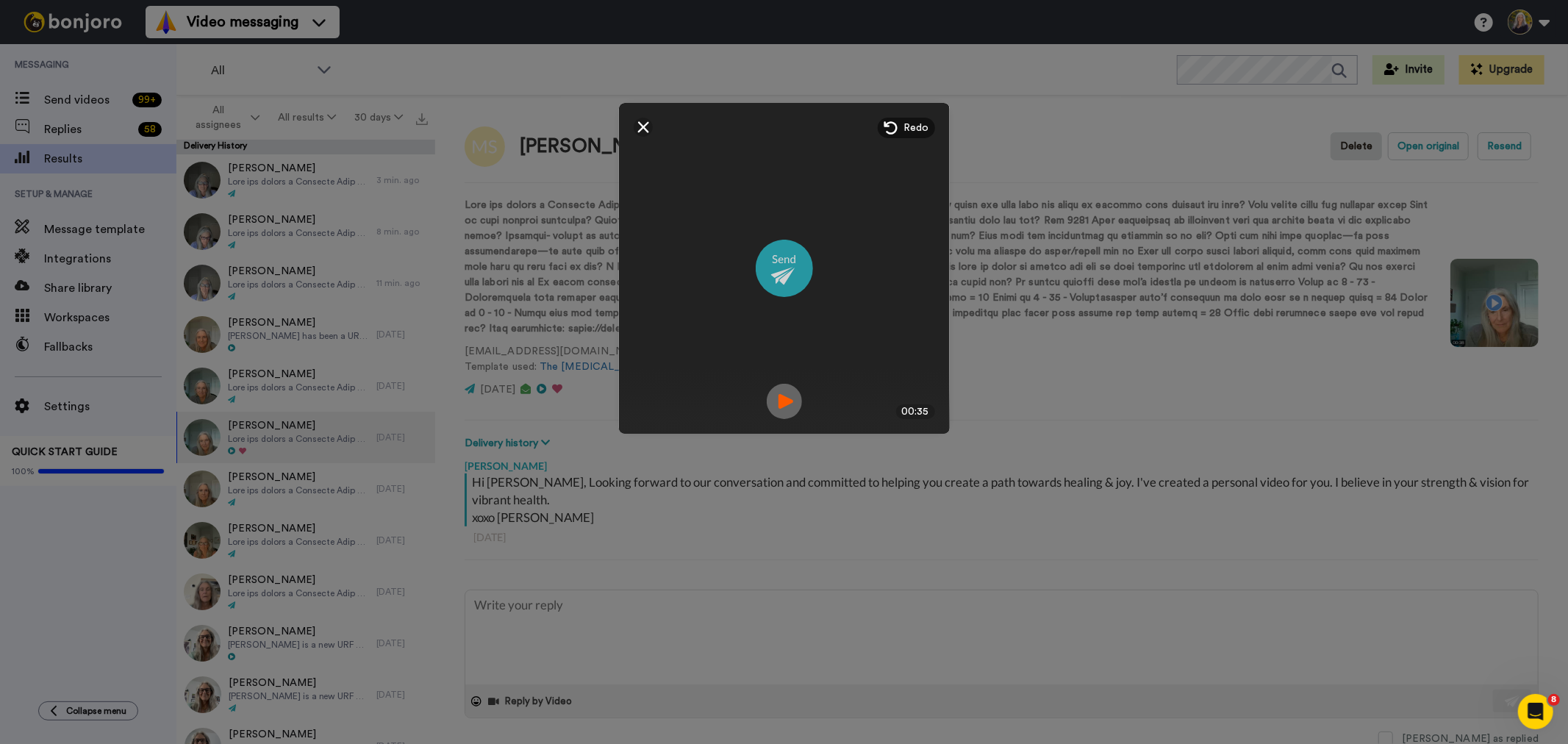
click at [775, 268] on img at bounding box center [784, 268] width 57 height 57
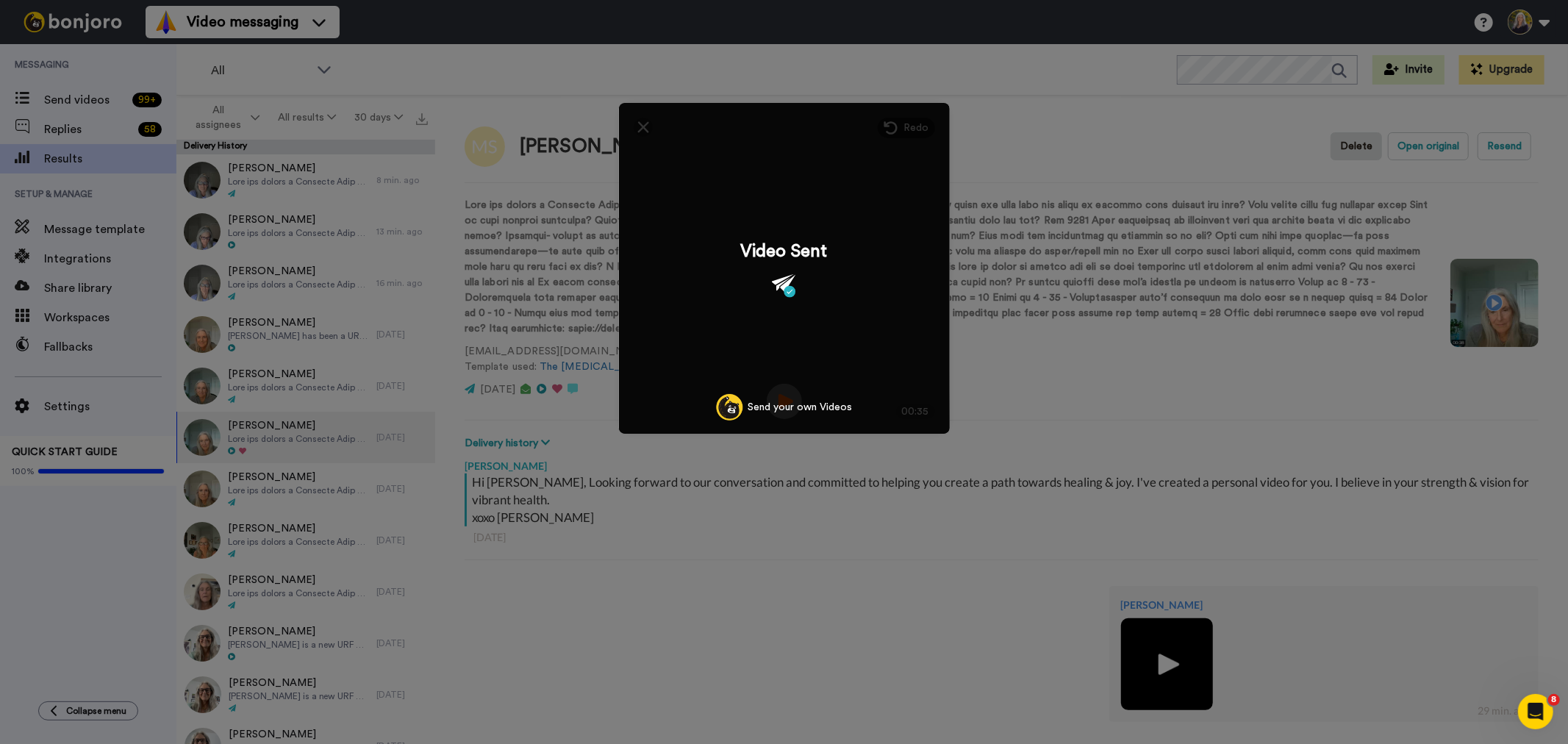
type textarea "x"
